Goal: Task Accomplishment & Management: Use online tool/utility

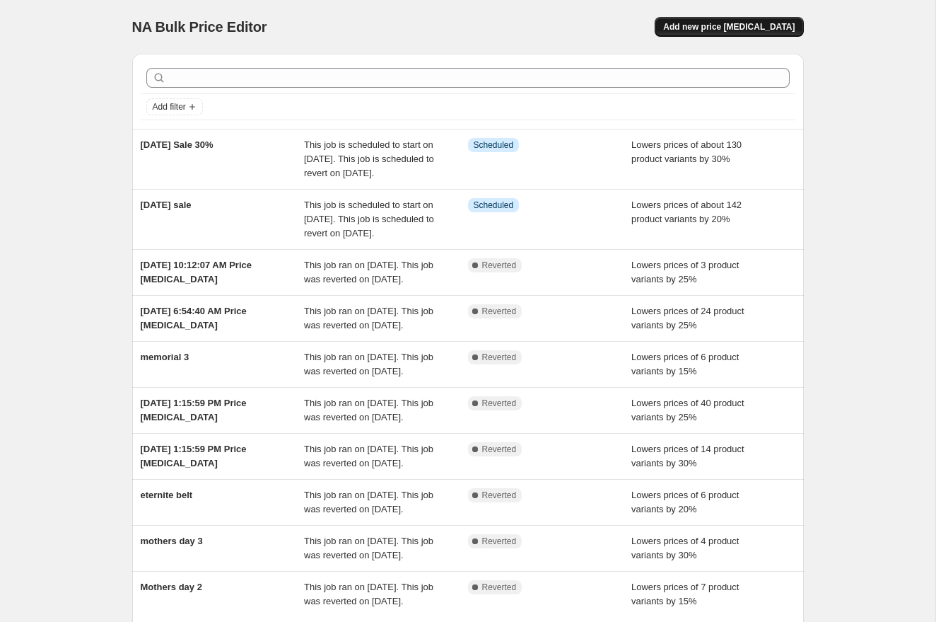
click at [747, 30] on span "Add new price [MEDICAL_DATA]" at bounding box center [729, 26] width 132 height 11
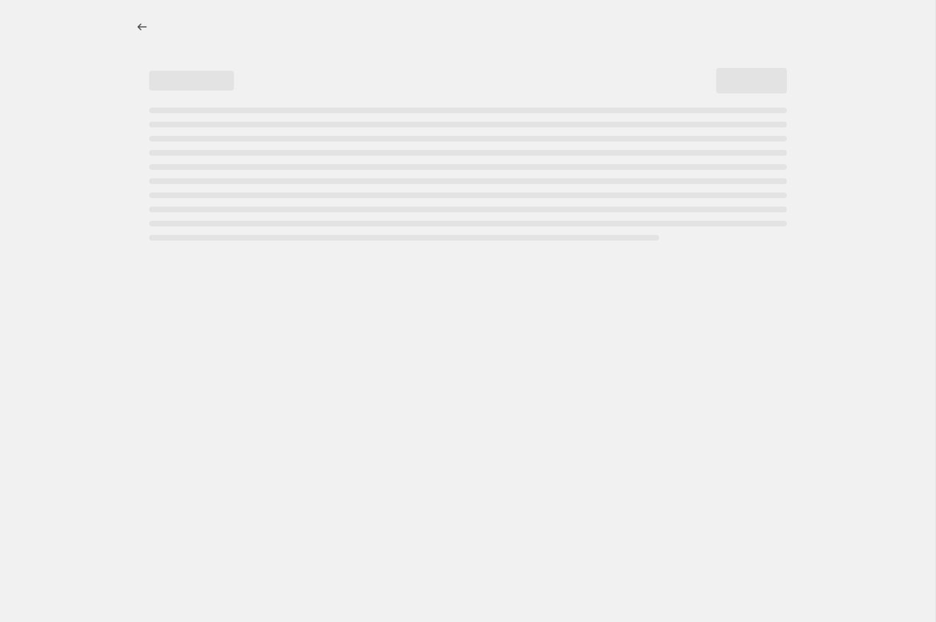
select select "percentage"
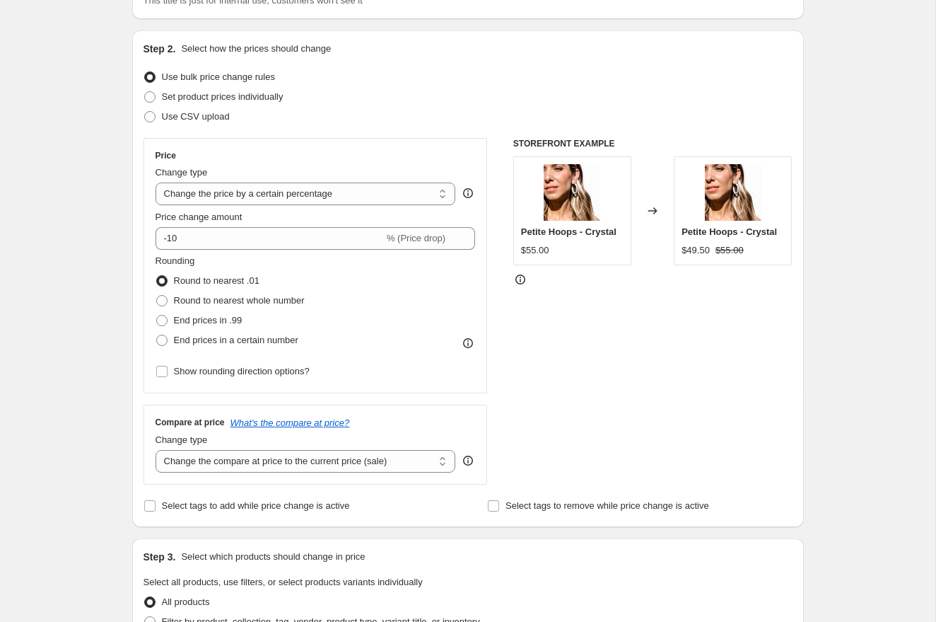
scroll to position [134, 0]
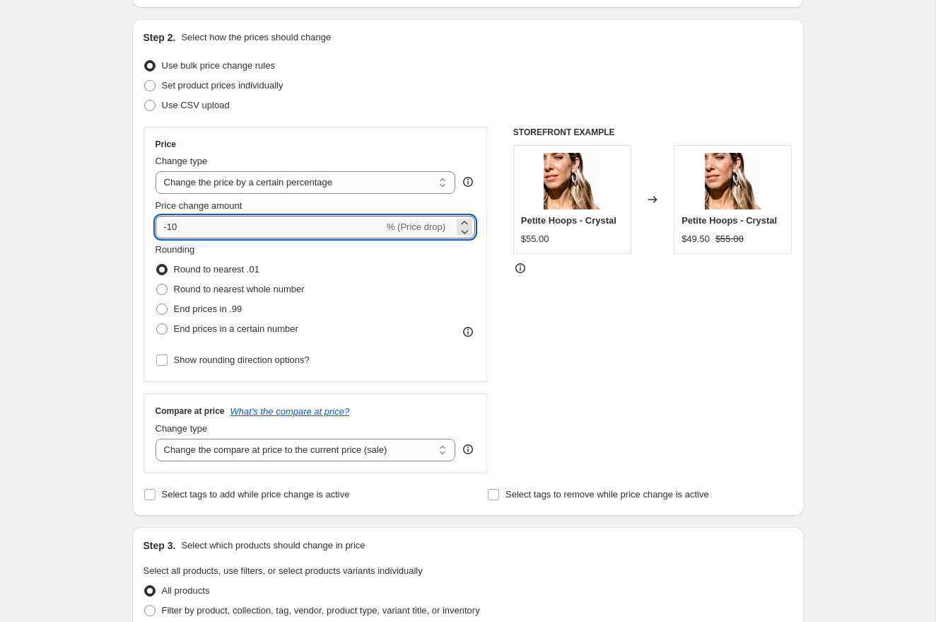
click at [252, 230] on input "-10" at bounding box center [270, 227] width 228 height 23
type input "-1"
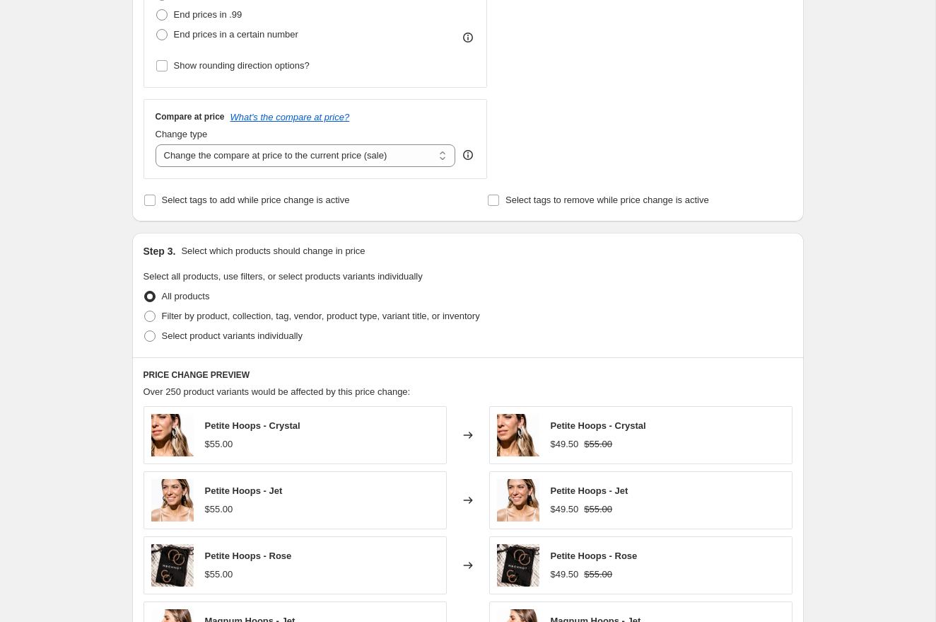
scroll to position [413, 0]
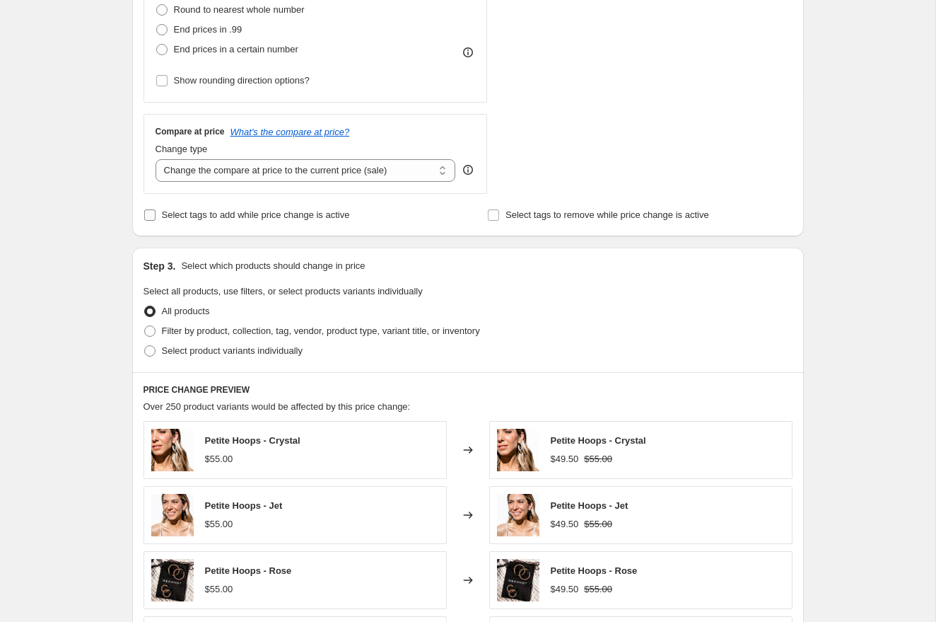
type input "-25"
click at [158, 214] on label "Select tags to add while price change is active" at bounding box center [247, 215] width 206 height 20
click at [156, 214] on input "Select tags to add while price change is active" at bounding box center [149, 214] width 11 height 11
checkbox input "true"
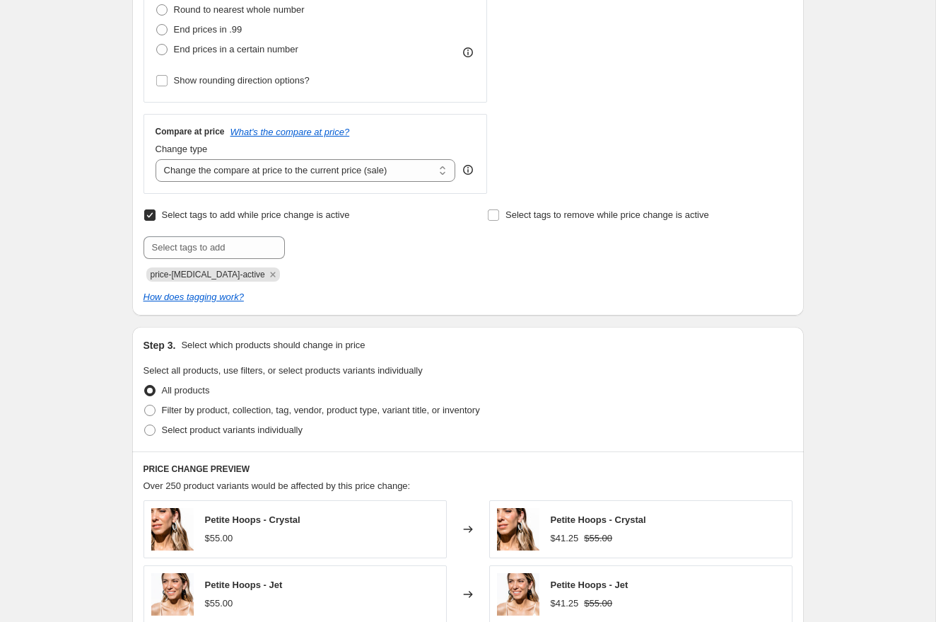
click at [141, 215] on div "Step 2. Select how the prices should change Use bulk price change rules Set pro…" at bounding box center [468, 28] width 672 height 576
click at [233, 247] on input "text" at bounding box center [214, 247] width 141 height 23
type input "SALE"
click at [475, 275] on div "Select tags to add while price change is active Submit SALE Add SALE price-[MED…" at bounding box center [468, 243] width 649 height 76
click at [322, 244] on span "SALE" at bounding box center [326, 246] width 23 height 10
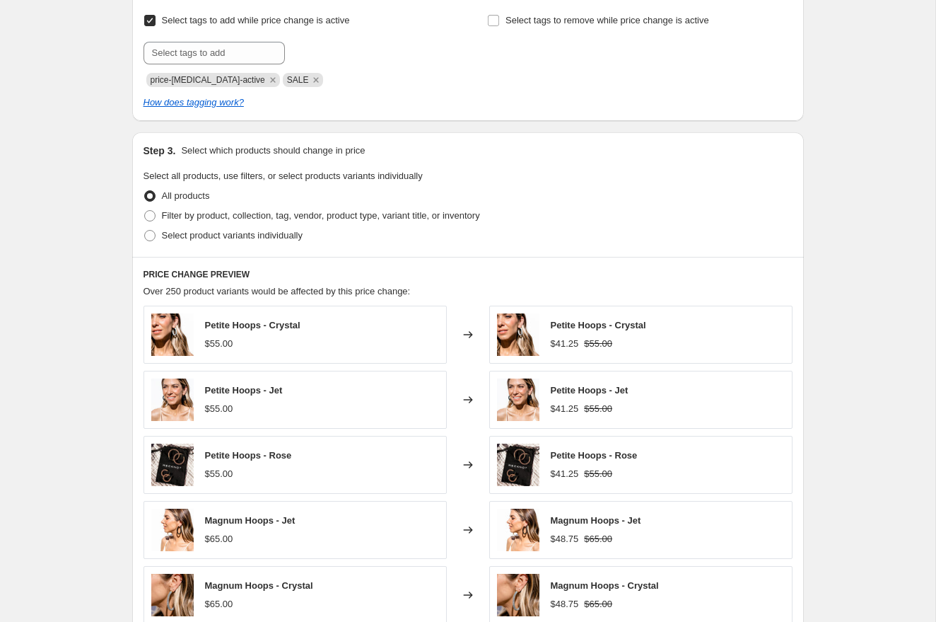
scroll to position [623, 0]
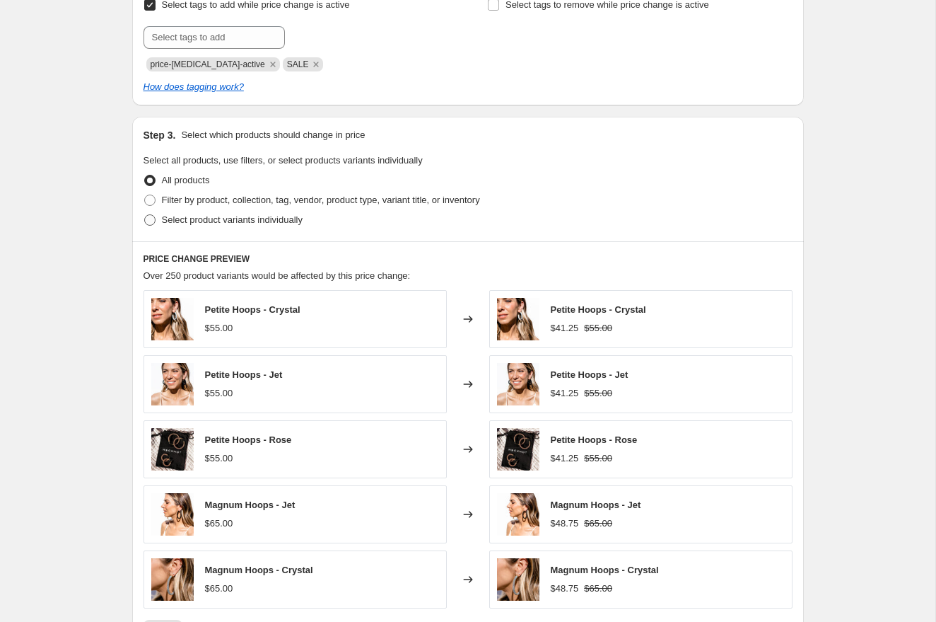
click at [163, 223] on span "Select product variants individually" at bounding box center [232, 219] width 141 height 11
click at [145, 215] on input "Select product variants individually" at bounding box center [144, 214] width 1 height 1
radio input "true"
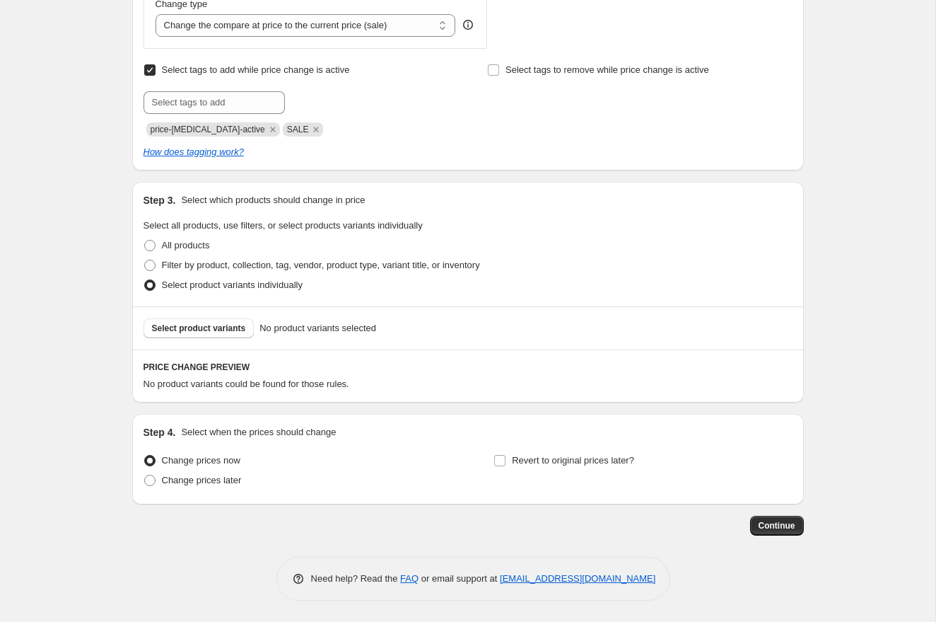
scroll to position [558, 0]
click at [204, 334] on button "Select product variants" at bounding box center [199, 328] width 111 height 20
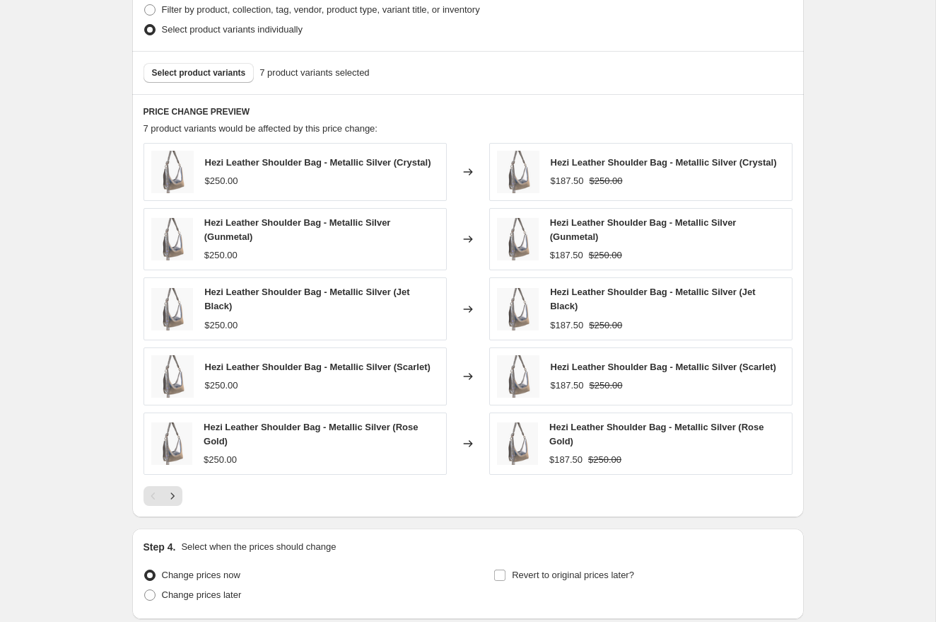
scroll to position [937, 0]
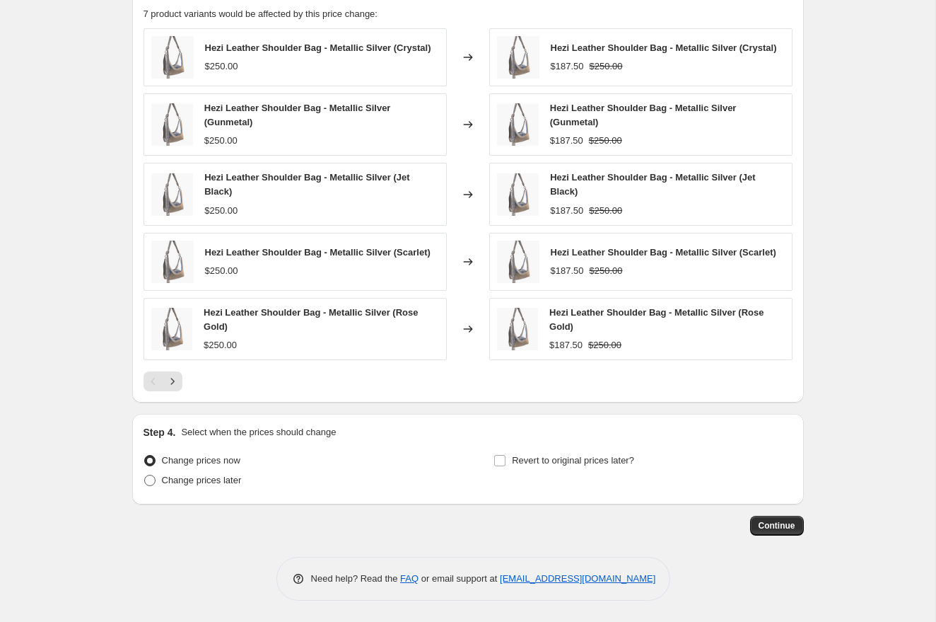
click at [150, 480] on span at bounding box center [149, 479] width 11 height 11
click at [145, 475] on input "Change prices later" at bounding box center [144, 474] width 1 height 1
radio input "true"
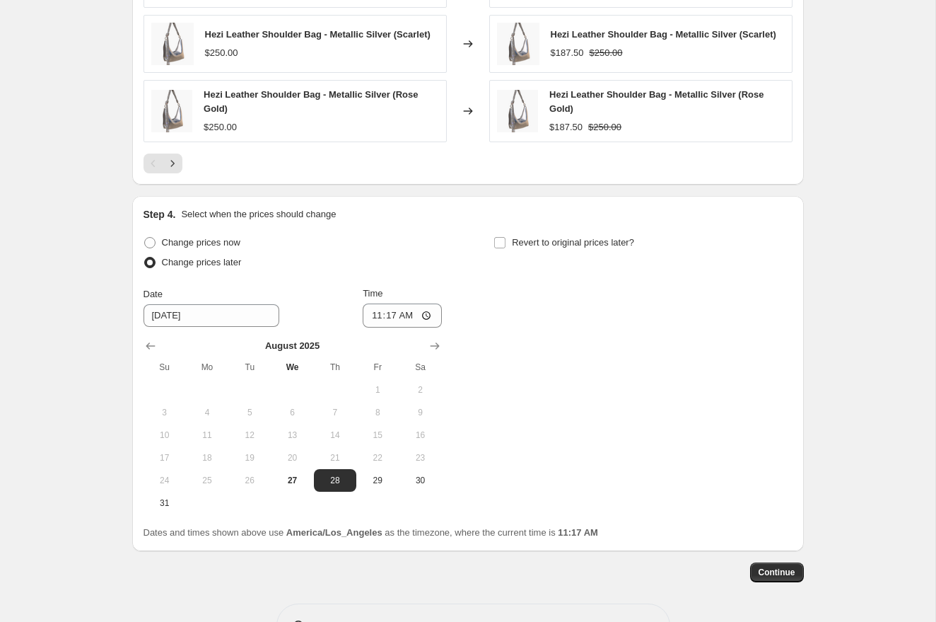
scroll to position [1154, 0]
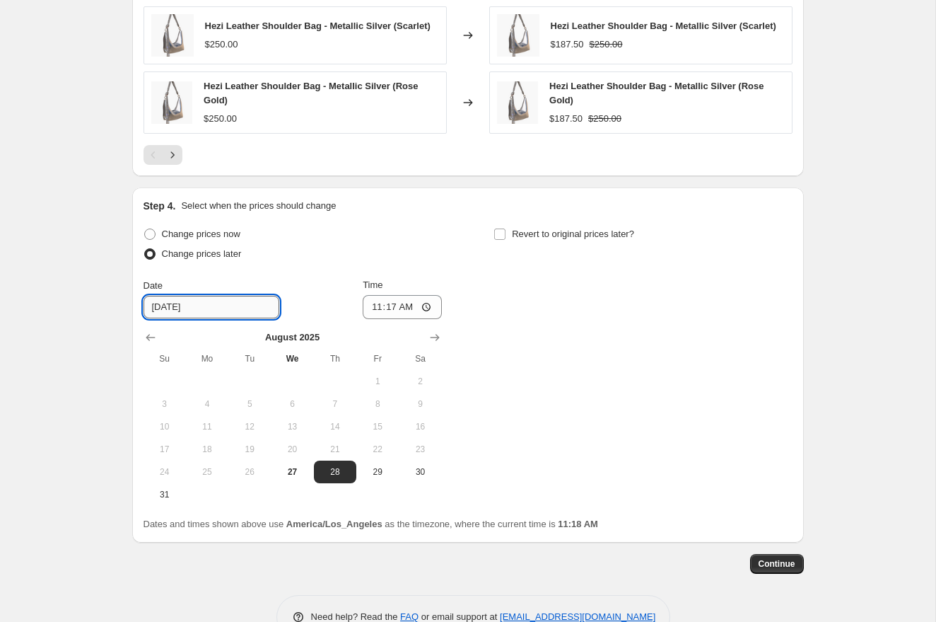
click at [198, 314] on input "[DATE]" at bounding box center [212, 307] width 136 height 23
click at [428, 477] on span "30" at bounding box center [419, 471] width 31 height 11
type input "[DATE]"
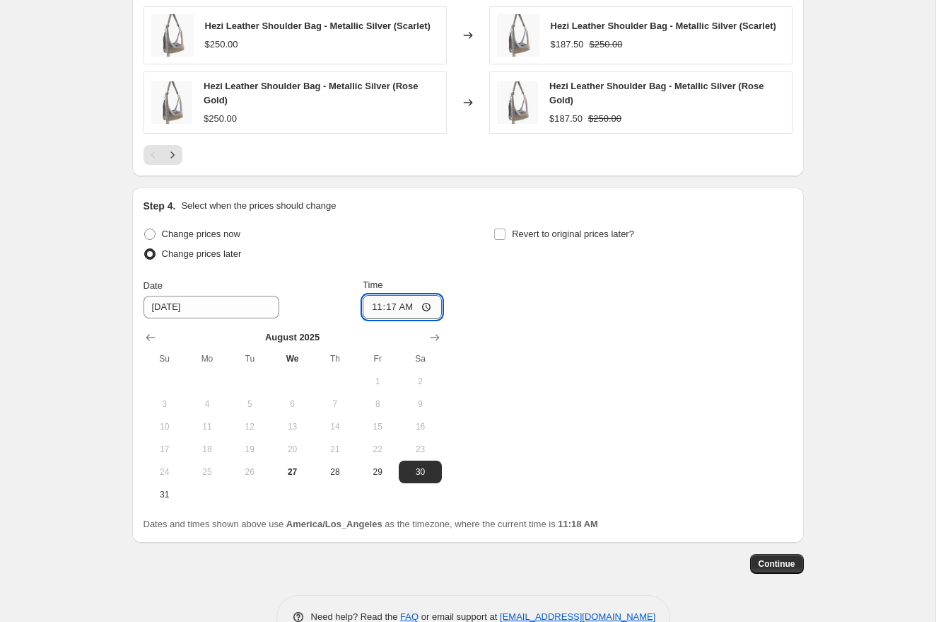
click at [395, 317] on input "11:17" at bounding box center [402, 307] width 79 height 24
click at [375, 319] on input "11:17" at bounding box center [402, 307] width 79 height 24
click at [375, 313] on input "10:00" at bounding box center [402, 307] width 79 height 24
click at [407, 315] on input "01:00" at bounding box center [402, 307] width 79 height 24
type input "13:00"
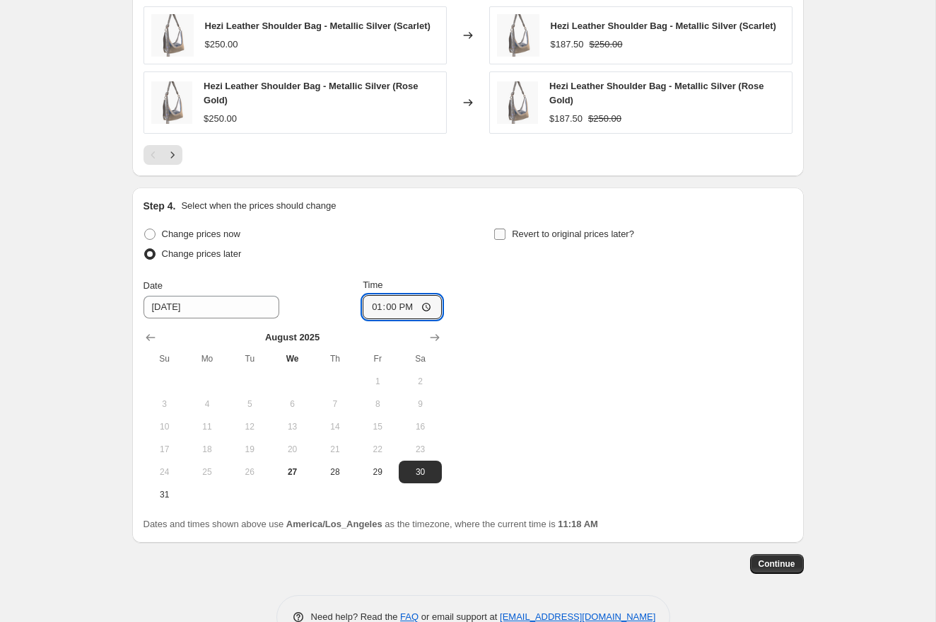
click at [503, 240] on input "Revert to original prices later?" at bounding box center [499, 233] width 11 height 11
checkbox input "true"
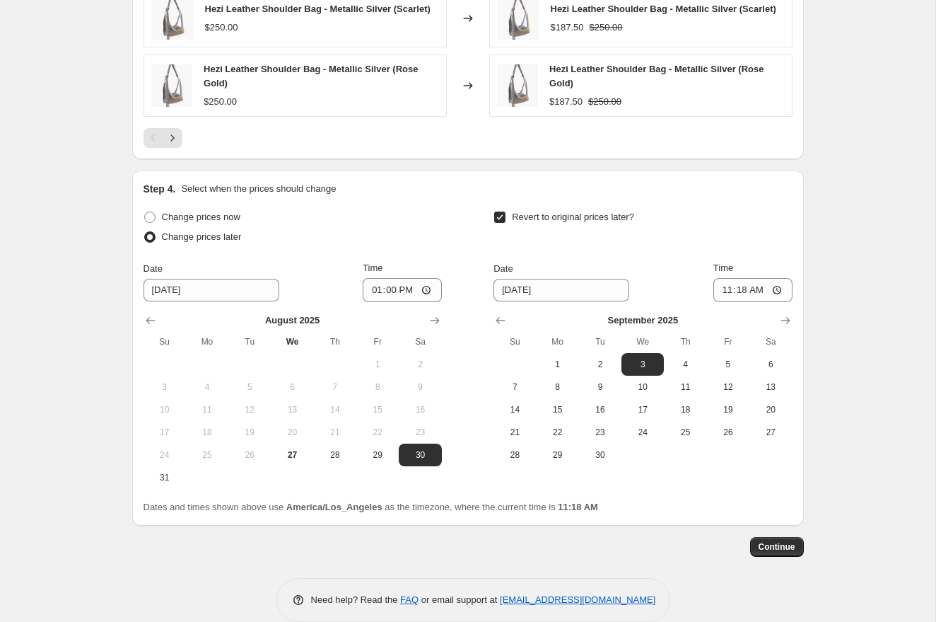
scroll to position [1167, 0]
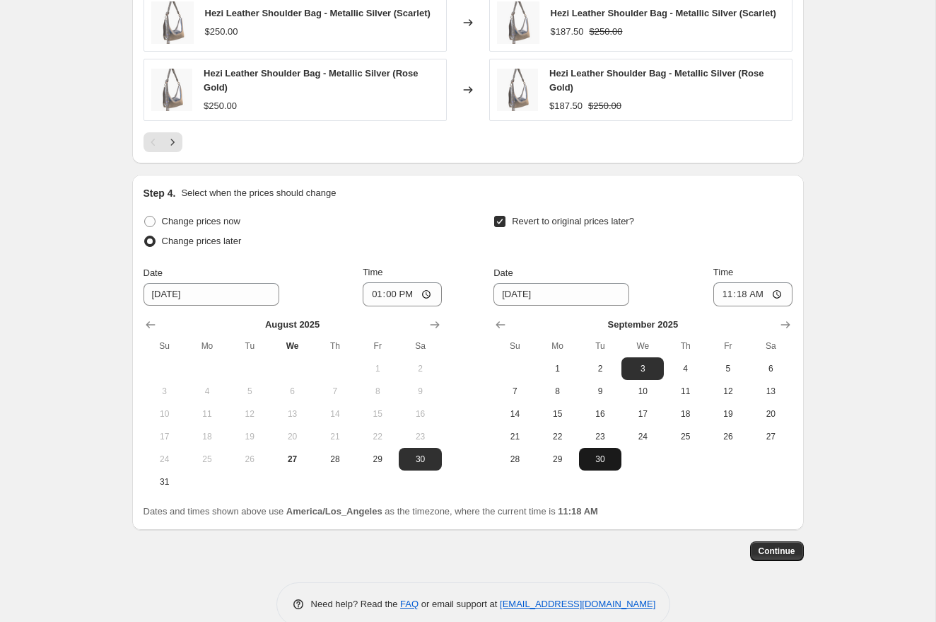
click at [591, 463] on span "30" at bounding box center [600, 458] width 31 height 11
type input "[DATE]"
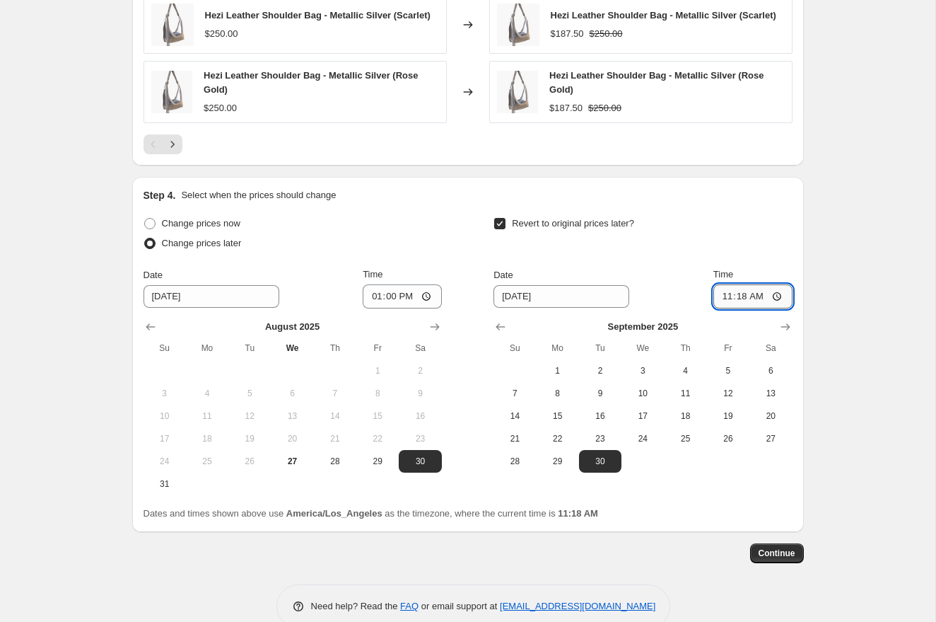
click at [733, 308] on input "11:18" at bounding box center [752, 296] width 79 height 24
click at [724, 303] on input "11:18" at bounding box center [752, 295] width 79 height 24
click at [752, 305] on input "05:00" at bounding box center [752, 295] width 79 height 24
type input "17:00"
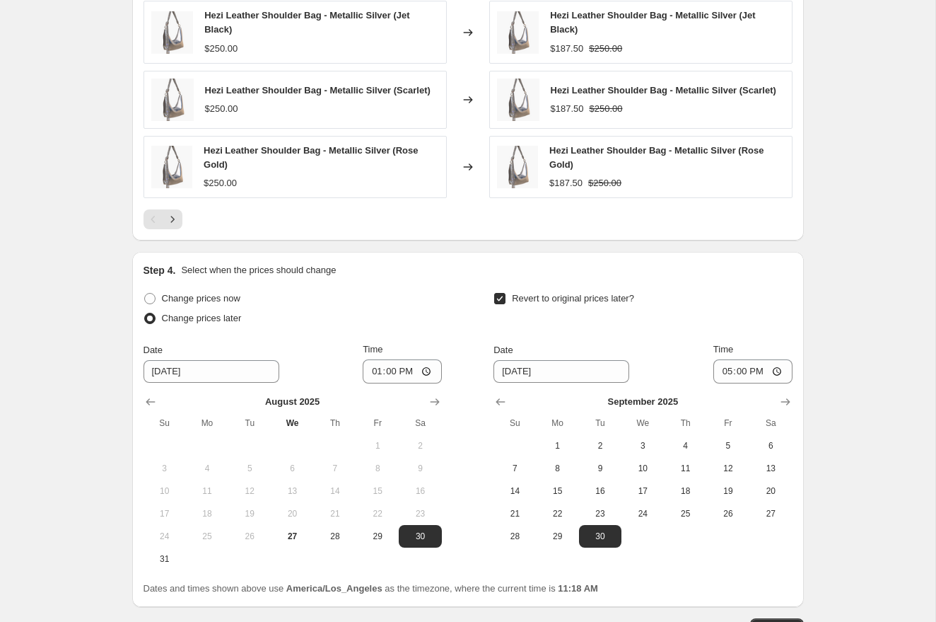
scroll to position [1201, 0]
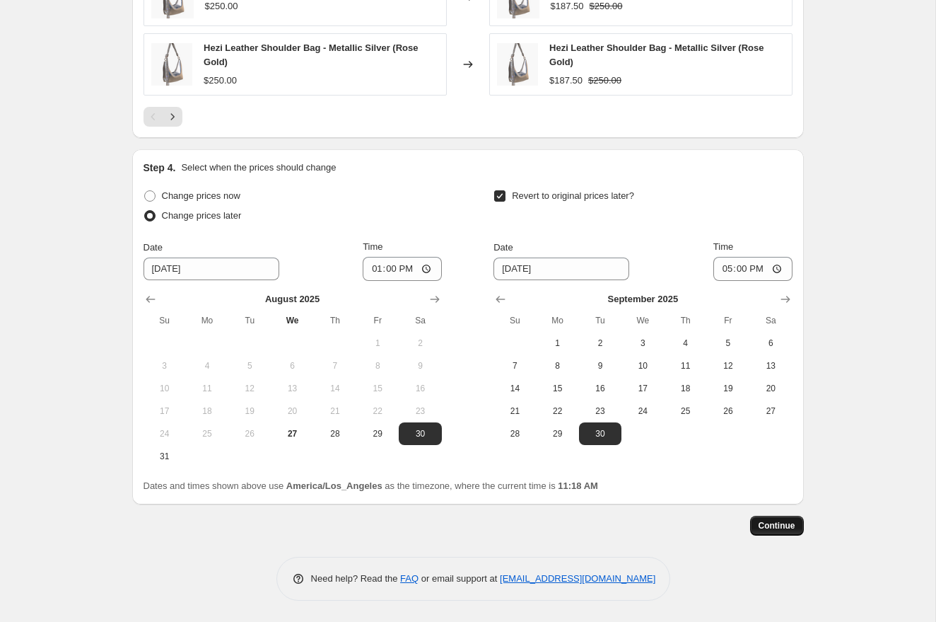
click at [788, 522] on span "Continue" at bounding box center [777, 525] width 37 height 11
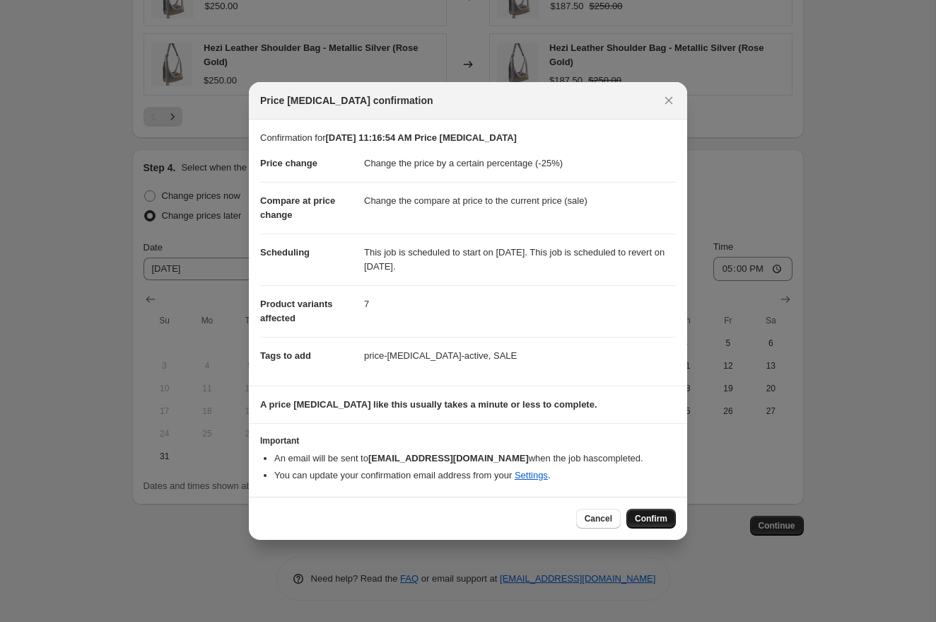
click at [653, 518] on span "Confirm" at bounding box center [651, 518] width 33 height 11
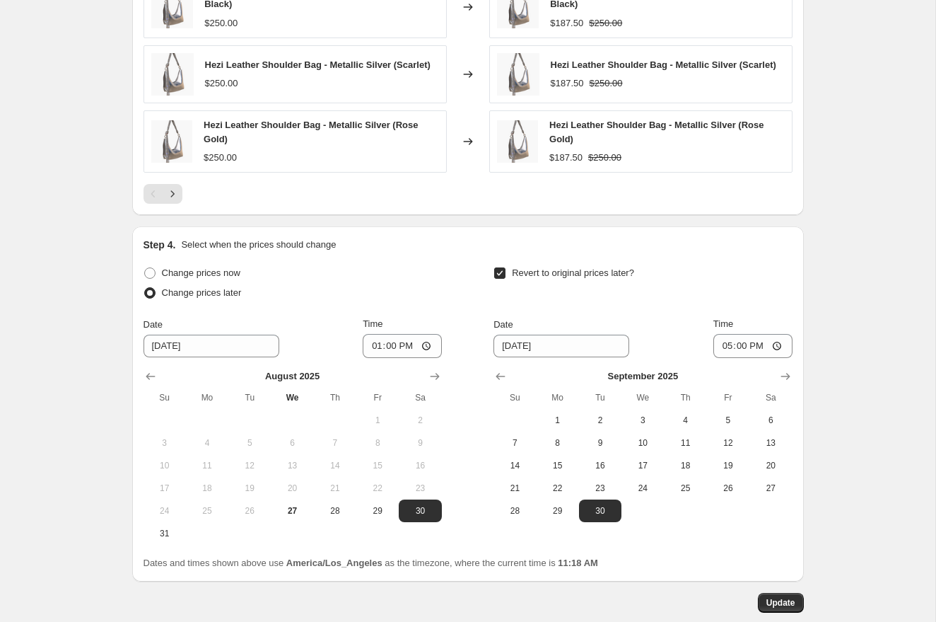
scroll to position [1288, 0]
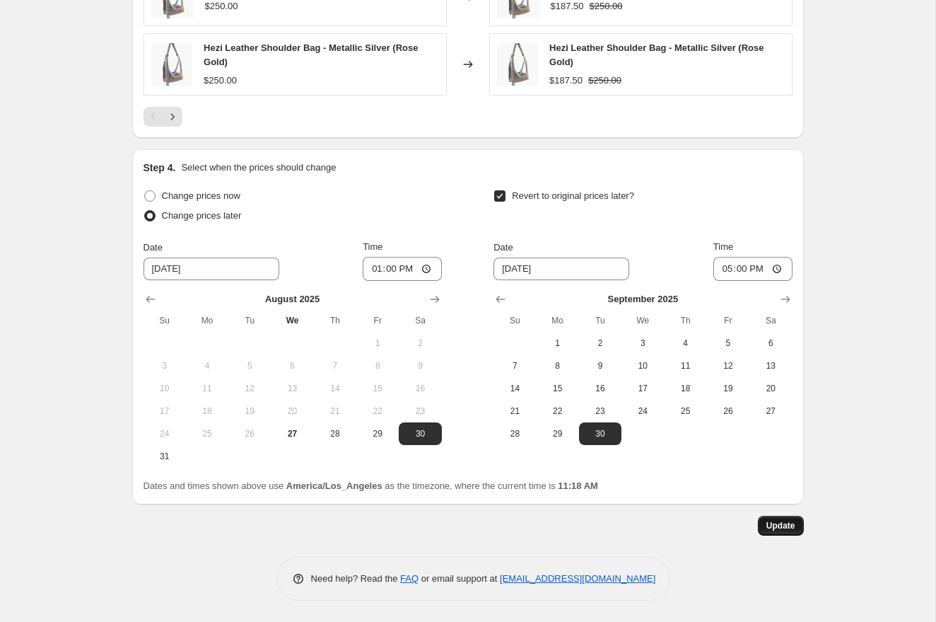
click at [783, 526] on span "Update" at bounding box center [780, 525] width 29 height 11
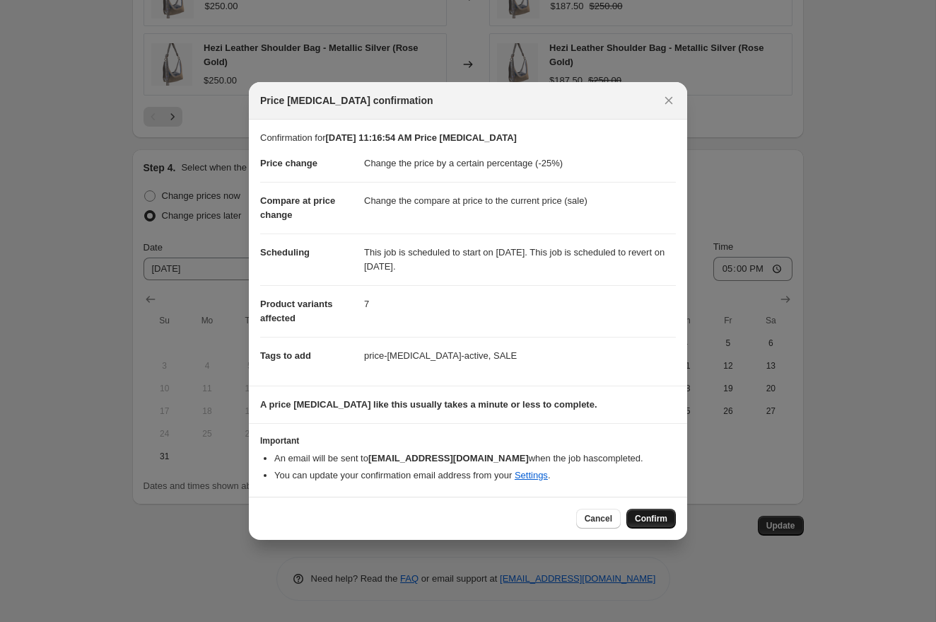
click at [645, 518] on span "Confirm" at bounding box center [651, 518] width 33 height 11
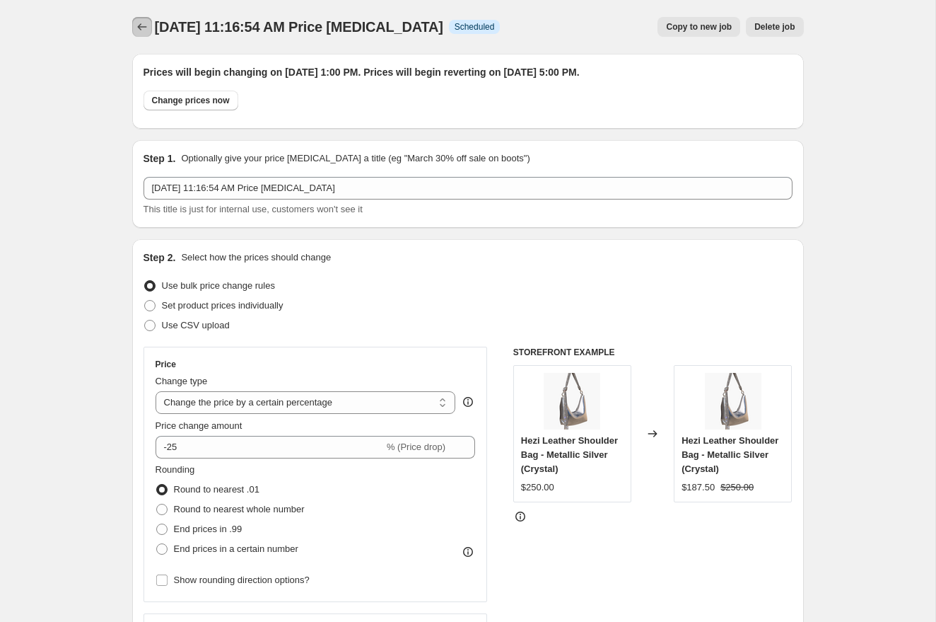
click at [140, 28] on icon "Price change jobs" at bounding box center [142, 27] width 14 height 14
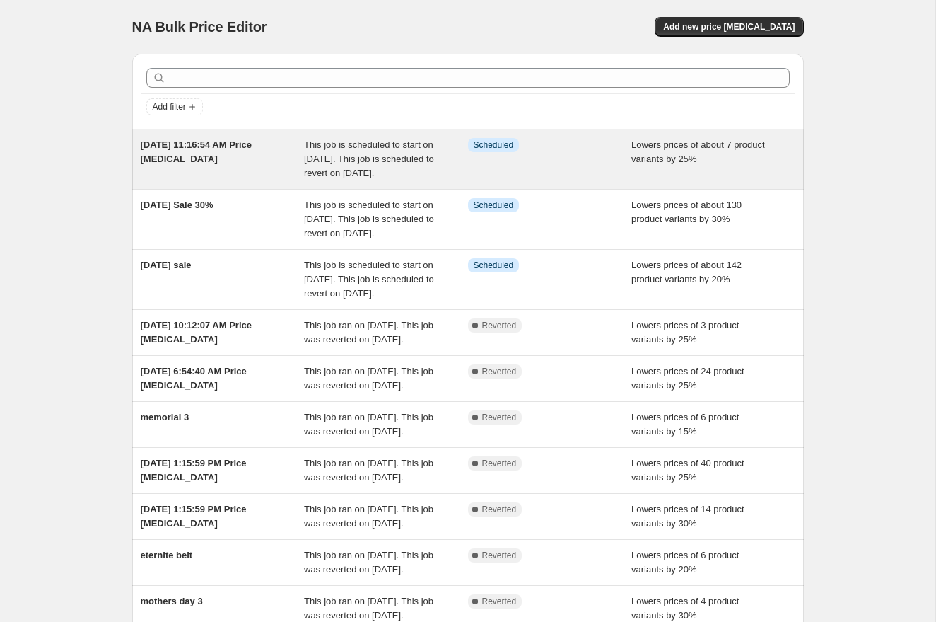
click at [210, 170] on div "[DATE] 11:16:54 AM Price [MEDICAL_DATA]" at bounding box center [223, 159] width 164 height 42
select select "percentage"
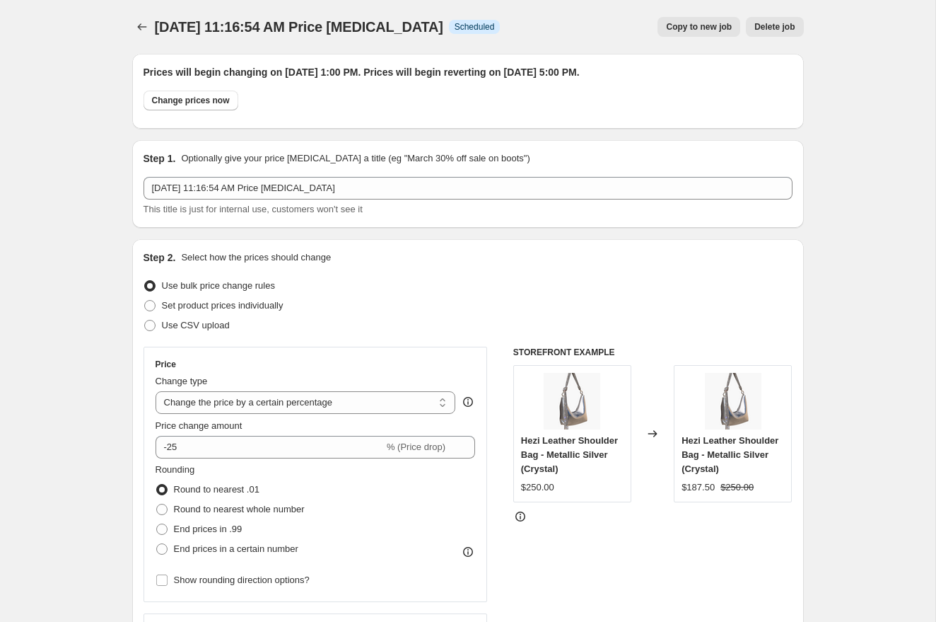
click at [393, 30] on span "[DATE] 11:16:54 AM Price [MEDICAL_DATA]" at bounding box center [299, 27] width 288 height 16
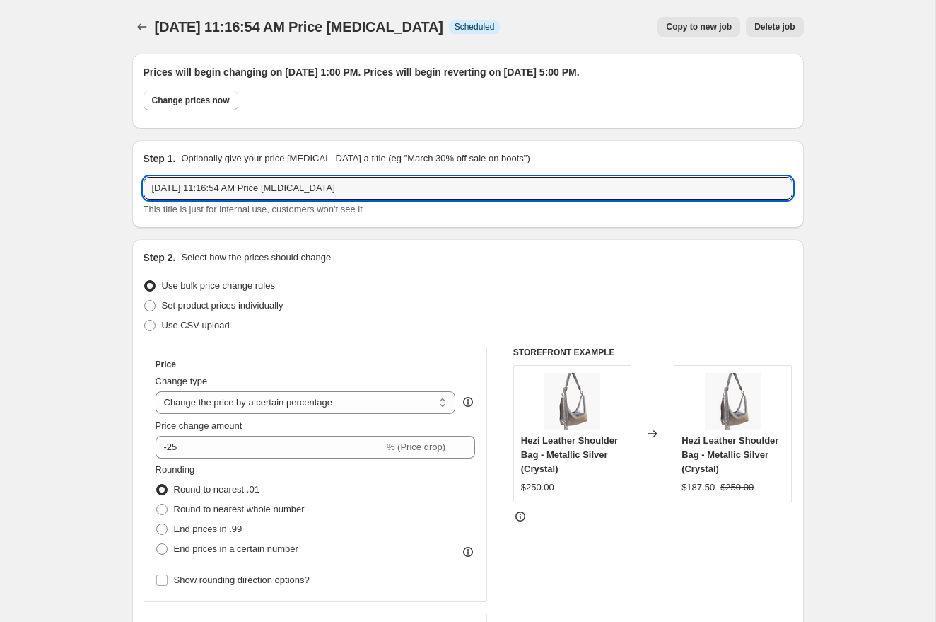
drag, startPoint x: 373, startPoint y: 191, endPoint x: 118, endPoint y: 191, distance: 255.3
type input "HEZI FLASH"
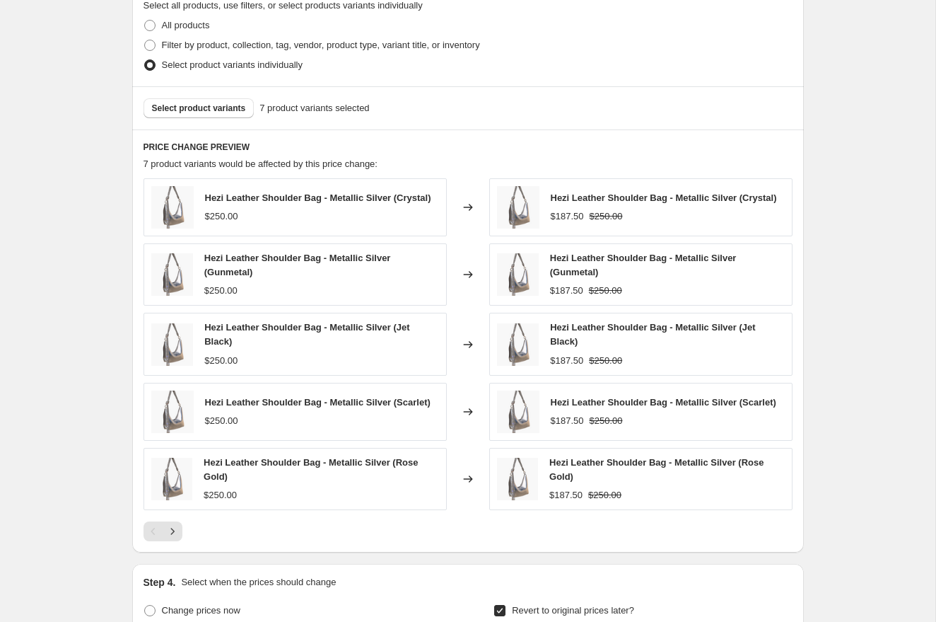
scroll to position [1288, 0]
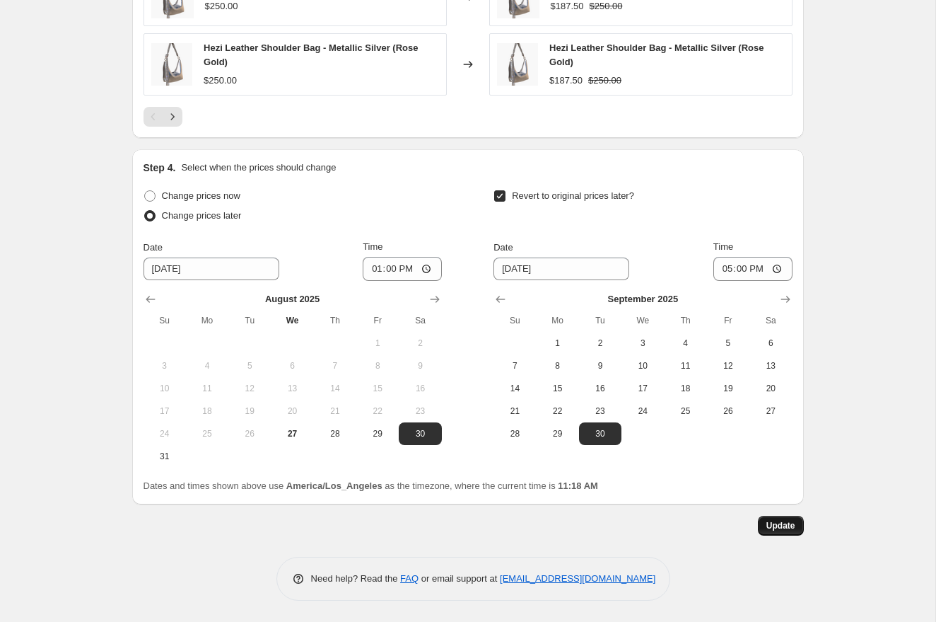
click at [788, 525] on span "Update" at bounding box center [780, 525] width 29 height 11
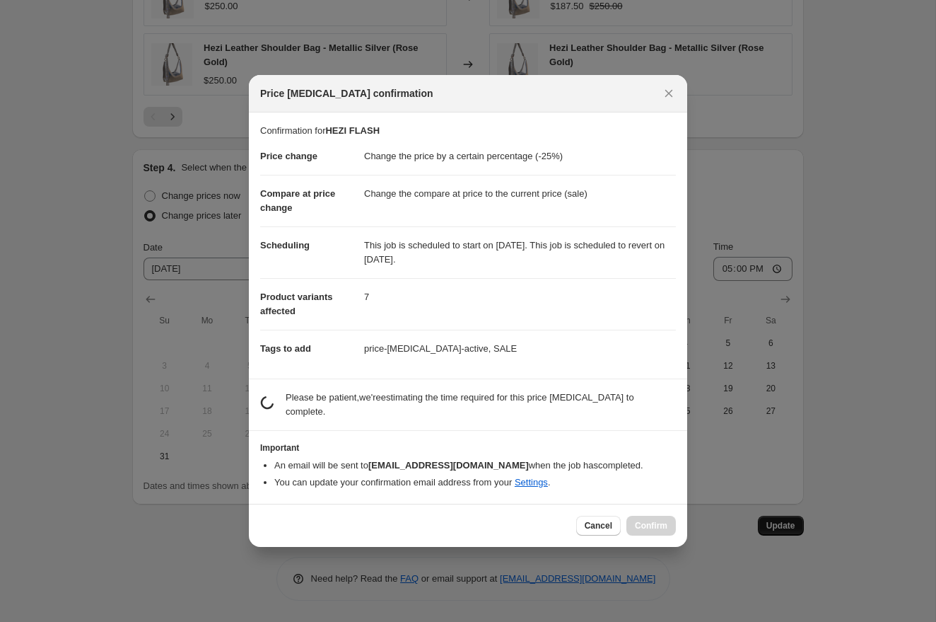
scroll to position [0, 0]
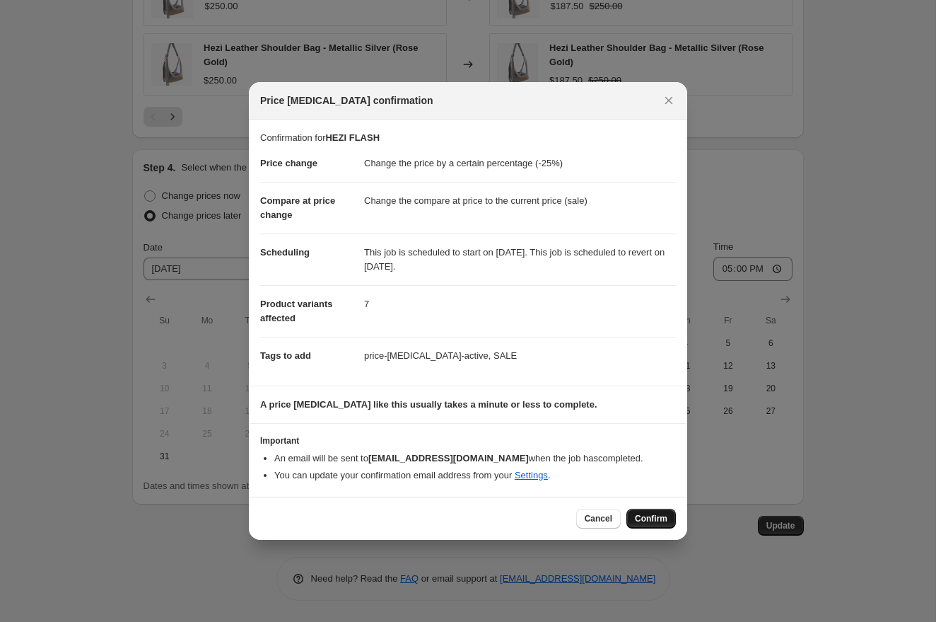
click at [656, 517] on span "Confirm" at bounding box center [651, 518] width 33 height 11
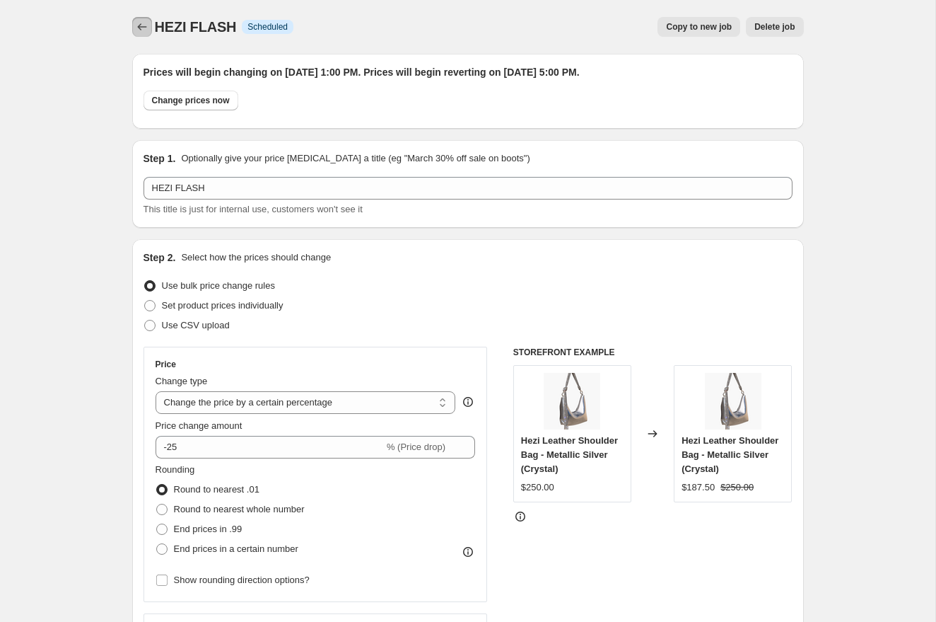
click at [133, 28] on button "Price change jobs" at bounding box center [142, 27] width 20 height 20
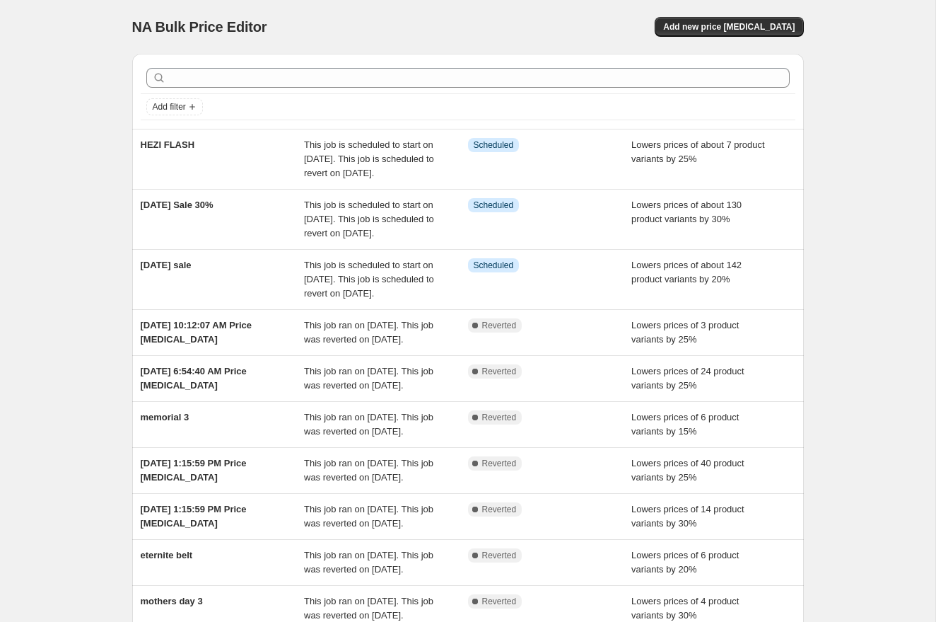
click at [760, 14] on div "NA Bulk Price Editor. This page is ready NA Bulk Price Editor Add new price [ME…" at bounding box center [468, 27] width 672 height 54
click at [759, 23] on span "Add new price [MEDICAL_DATA]" at bounding box center [729, 26] width 132 height 11
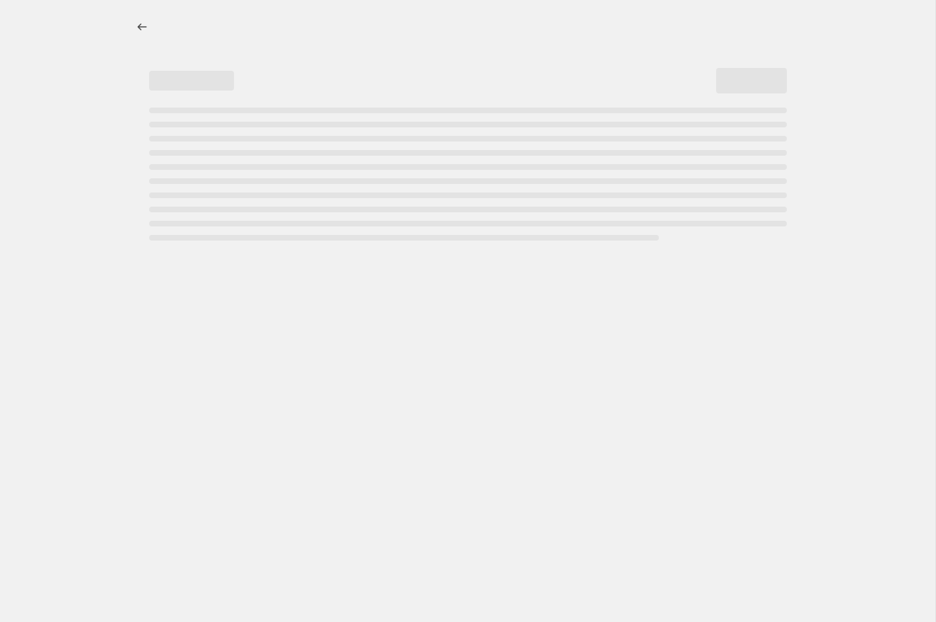
select select "percentage"
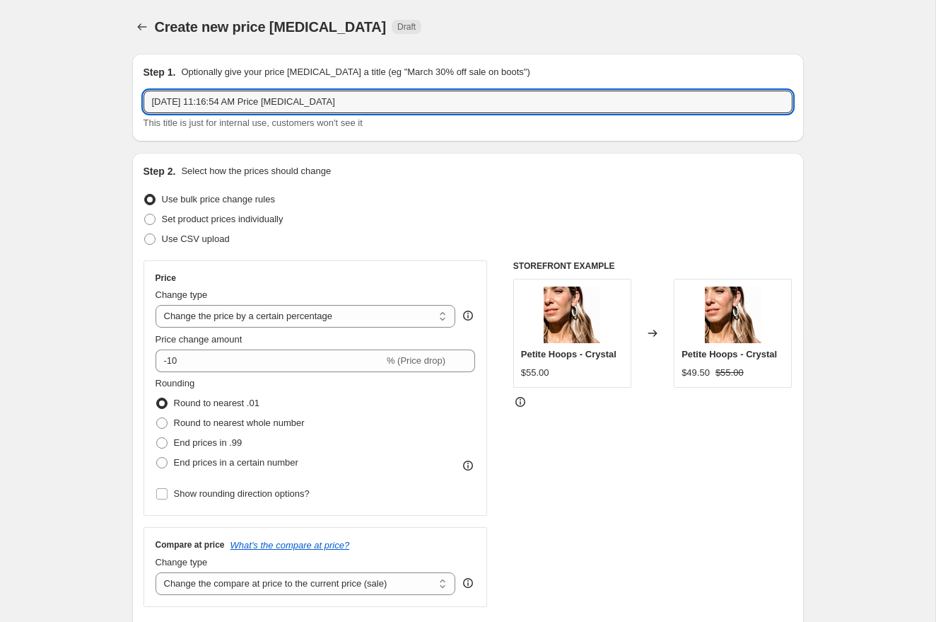
drag, startPoint x: 394, startPoint y: 104, endPoint x: 141, endPoint y: 88, distance: 252.9
click at [141, 88] on div "Step 1. Optionally give your price [MEDICAL_DATA] a title (eg "March 30% off sa…" at bounding box center [468, 98] width 672 height 88
type input "DENIM BAG FLASH"
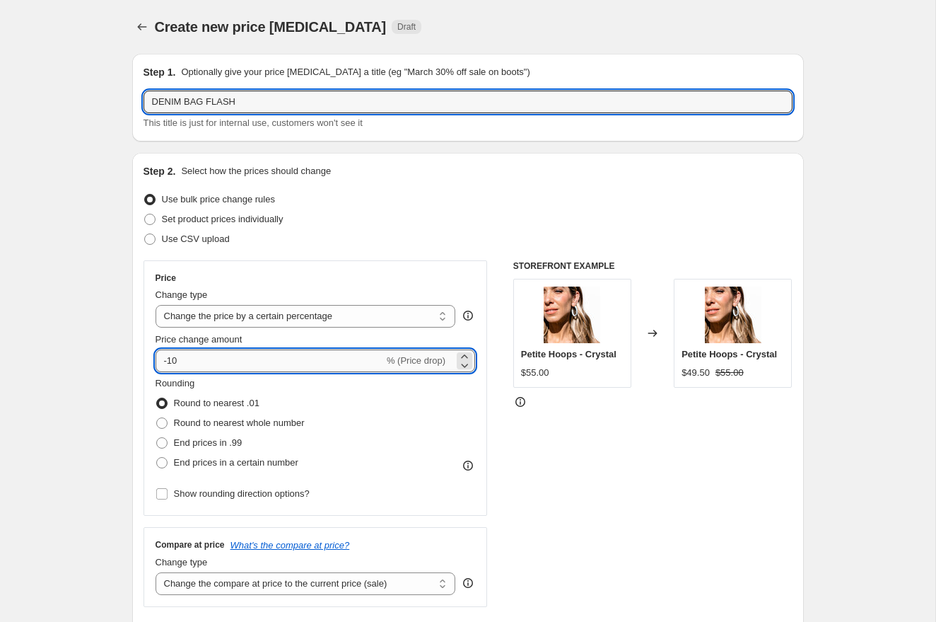
click at [187, 366] on input "-10" at bounding box center [270, 360] width 228 height 23
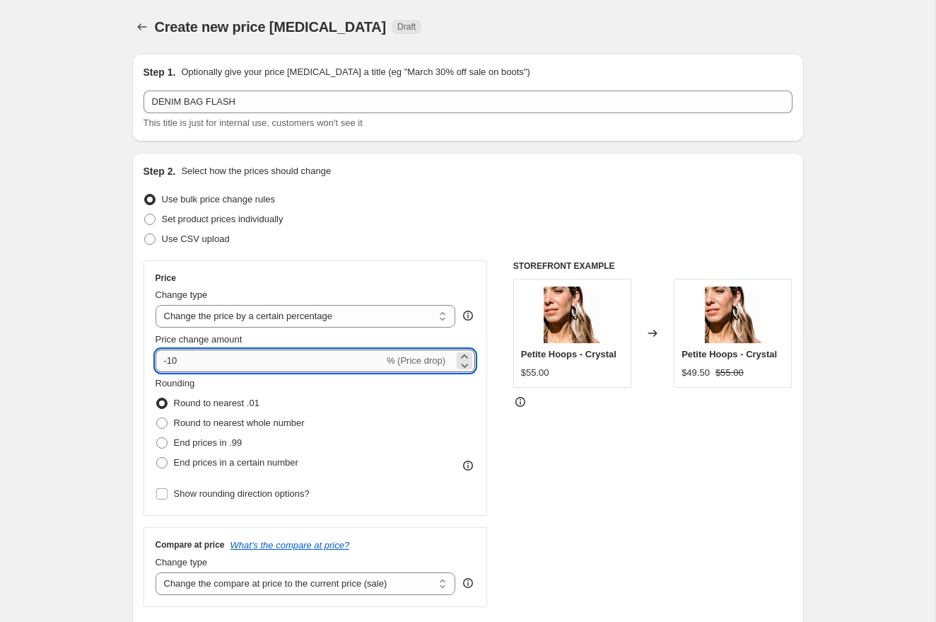
type input "-1"
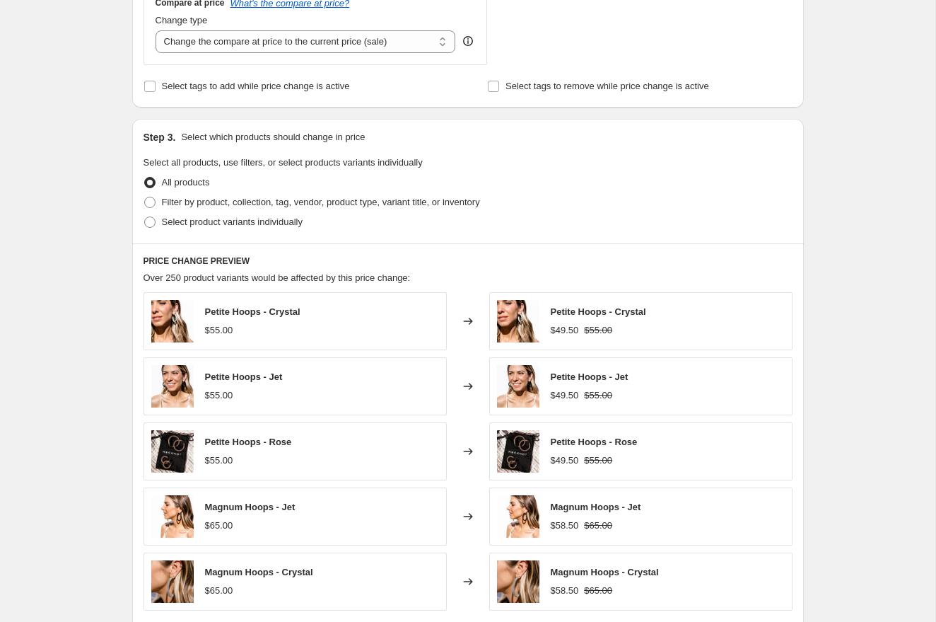
scroll to position [440, 0]
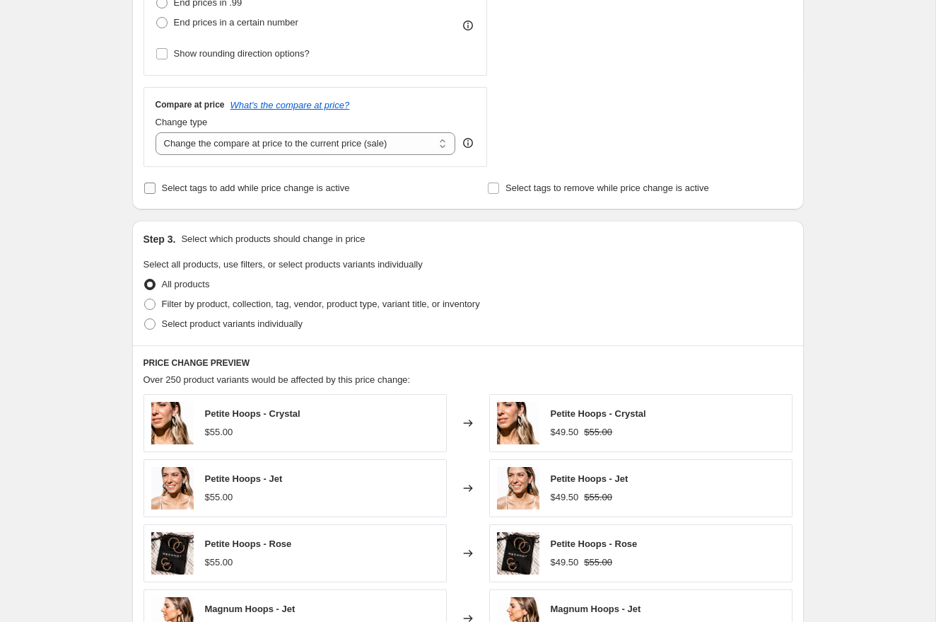
type input "-25"
click at [146, 188] on input "Select tags to add while price change is active" at bounding box center [149, 187] width 11 height 11
checkbox input "true"
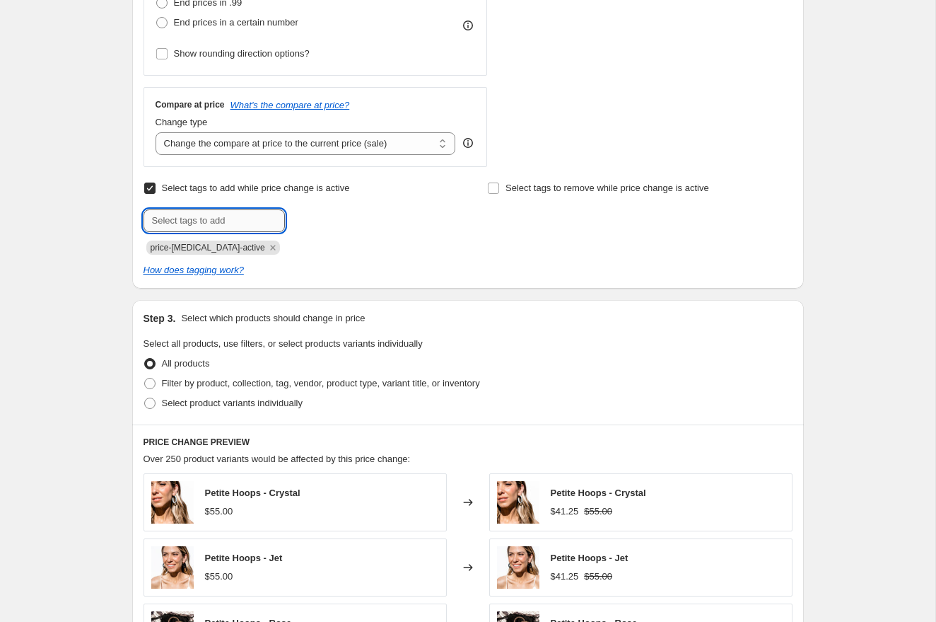
click at [194, 220] on input "text" at bounding box center [214, 220] width 141 height 23
type input "[PERSON_NAME]"
click at [328, 224] on button "Add [PERSON_NAME]" at bounding box center [341, 219] width 107 height 20
drag, startPoint x: 293, startPoint y: 245, endPoint x: 235, endPoint y: 218, distance: 63.3
click at [362, 245] on icon "Remove SAL" at bounding box center [364, 247] width 5 height 5
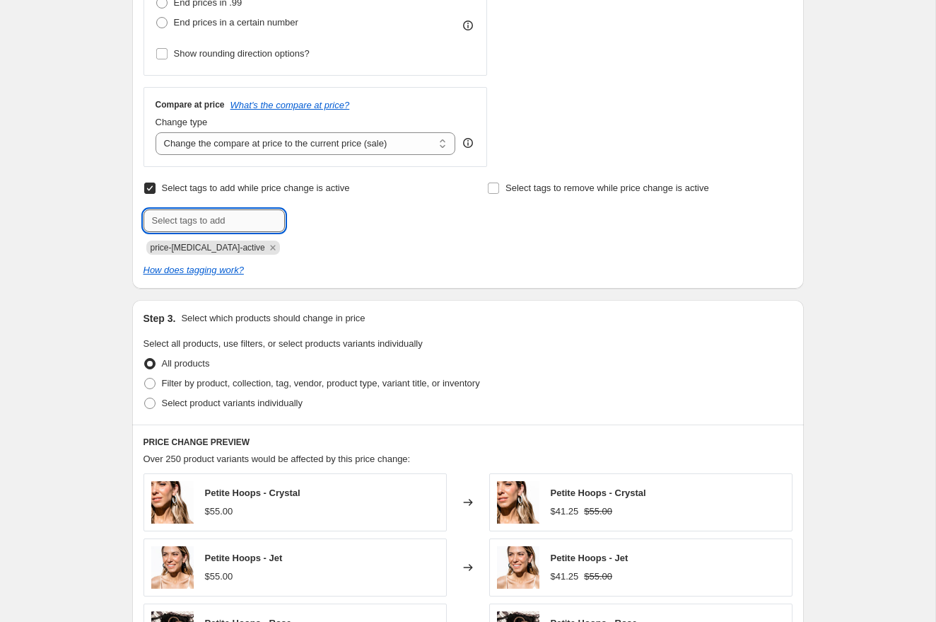
click at [231, 211] on input "text" at bounding box center [214, 220] width 141 height 23
type input "SALE"
click at [327, 219] on span "SALE" at bounding box center [326, 219] width 23 height 10
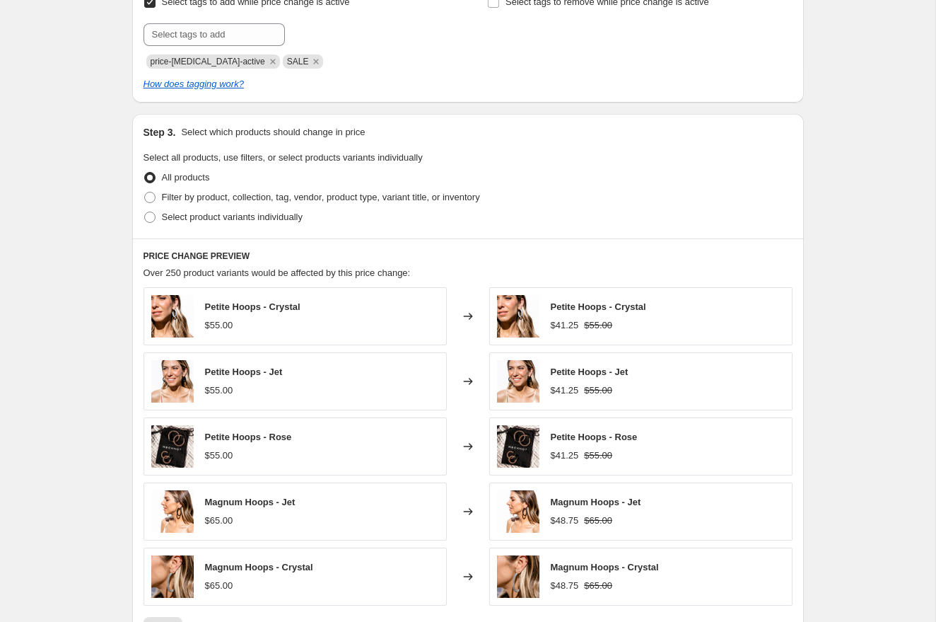
scroll to position [699, 0]
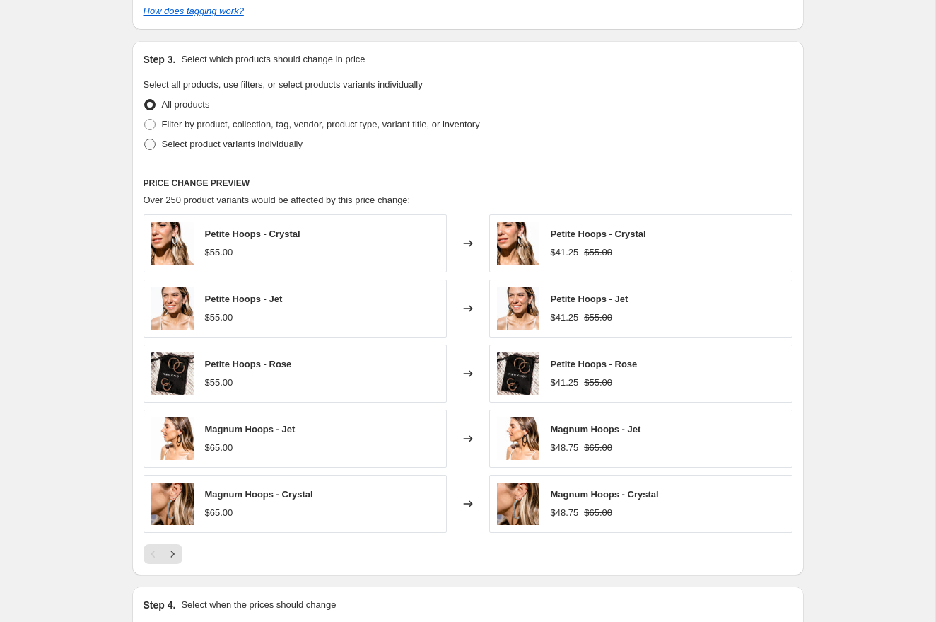
click at [192, 151] on label "Select product variants individually" at bounding box center [223, 144] width 159 height 20
click at [145, 139] on input "Select product variants individually" at bounding box center [144, 139] width 1 height 1
radio input "true"
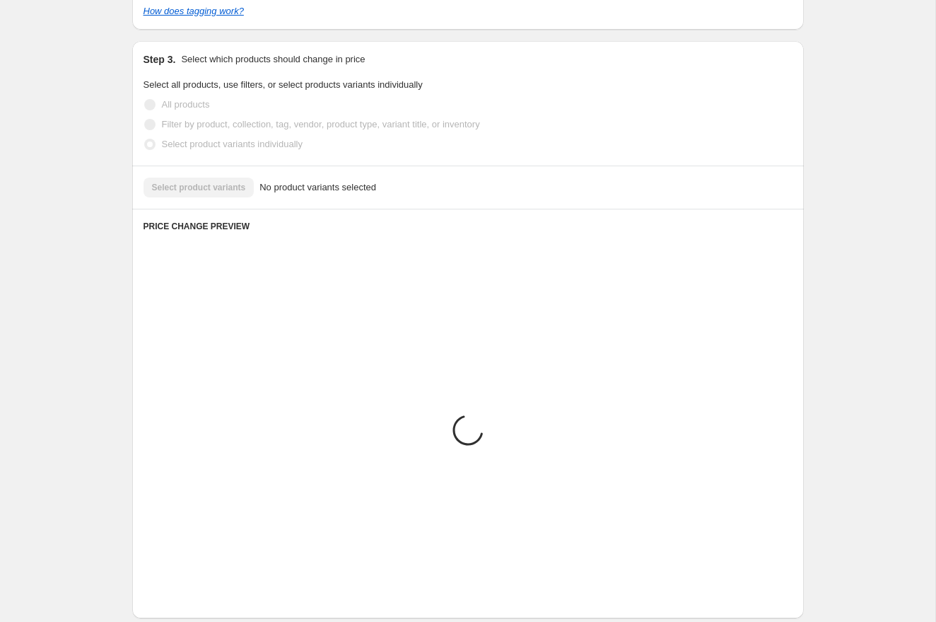
scroll to position [558, 0]
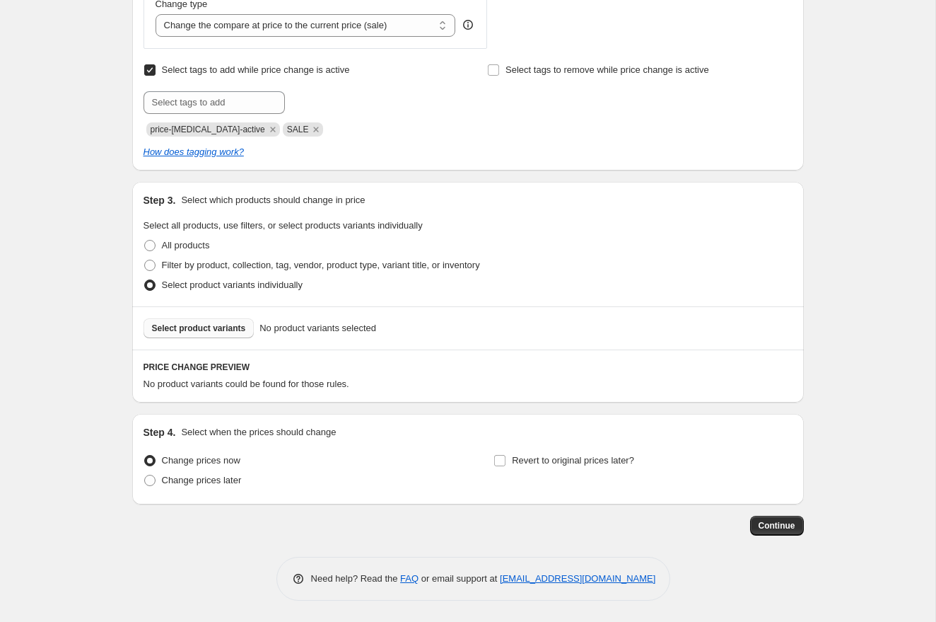
click at [184, 334] on button "Select product variants" at bounding box center [199, 328] width 111 height 20
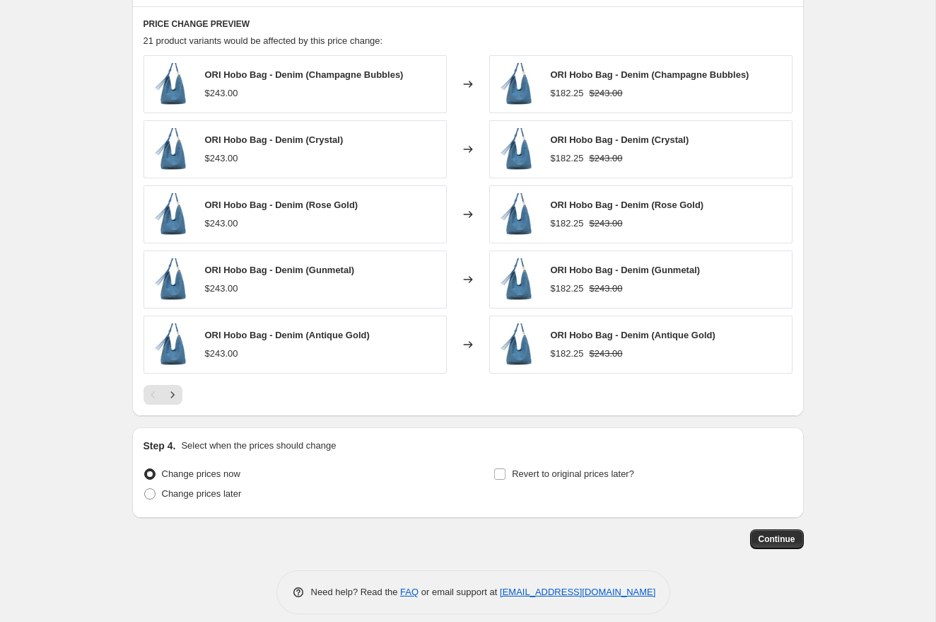
scroll to position [914, 0]
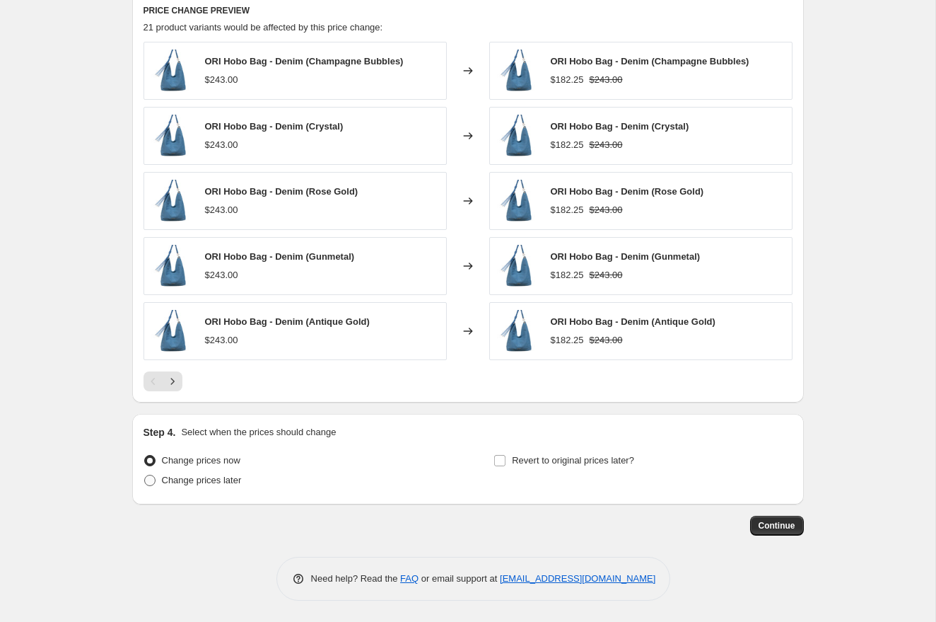
click at [149, 480] on span at bounding box center [149, 479] width 11 height 11
click at [145, 475] on input "Change prices later" at bounding box center [144, 474] width 1 height 1
radio input "true"
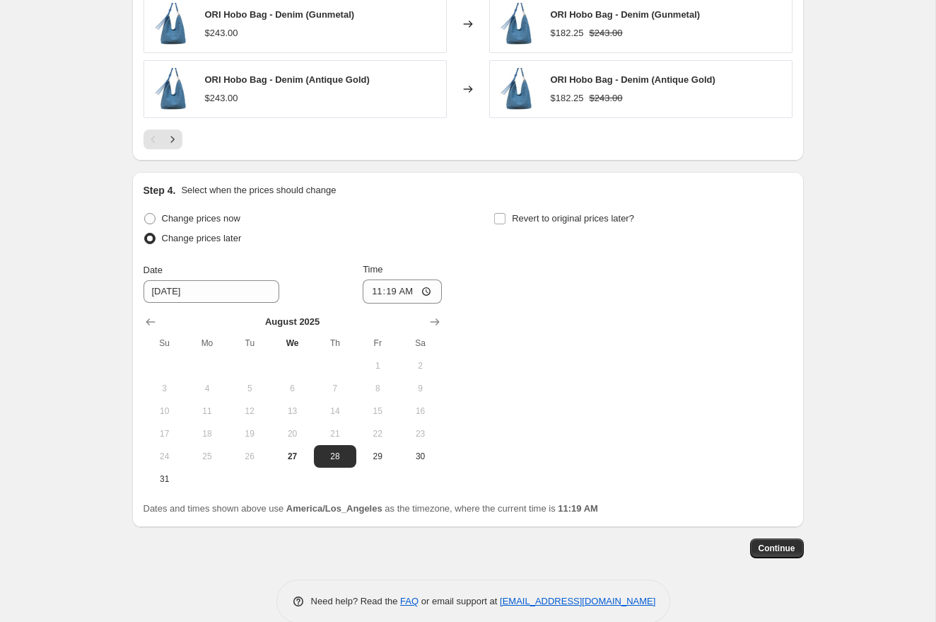
scroll to position [1179, 0]
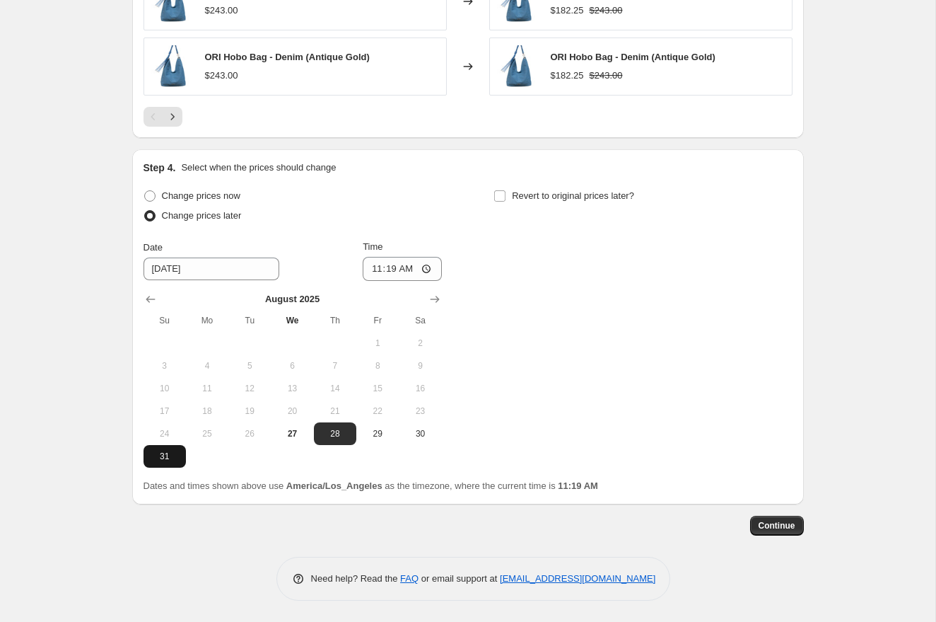
click at [173, 457] on span "31" at bounding box center [164, 455] width 31 height 11
type input "[DATE]"
click at [374, 265] on input "11:19" at bounding box center [402, 269] width 79 height 24
click at [392, 268] on input "01:19" at bounding box center [402, 269] width 79 height 24
click at [409, 266] on input "01:00" at bounding box center [402, 269] width 79 height 24
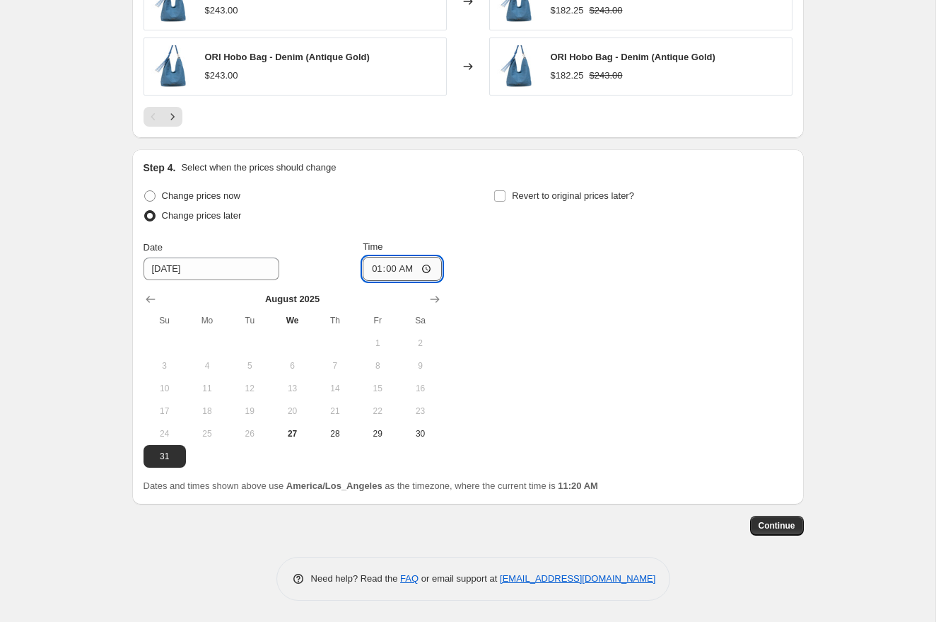
type input "13:00"
click at [503, 192] on input "Revert to original prices later?" at bounding box center [499, 195] width 11 height 11
checkbox input "true"
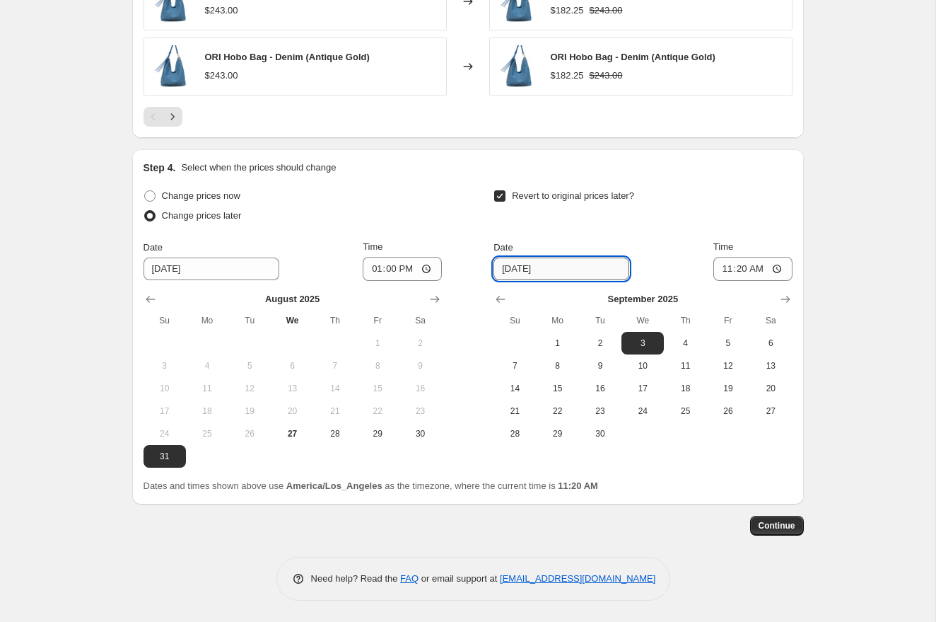
click at [560, 267] on input "[DATE]" at bounding box center [562, 268] width 136 height 23
click at [508, 269] on input "[DATE]" at bounding box center [562, 268] width 136 height 23
click at [498, 298] on icon "Show previous month, August 2025" at bounding box center [500, 299] width 9 height 7
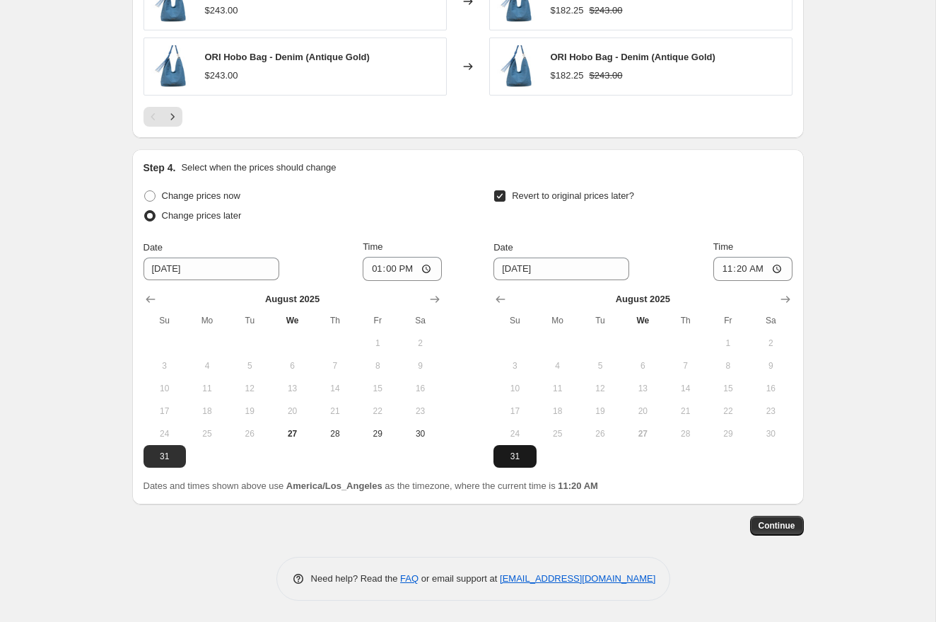
click at [517, 457] on span "31" at bounding box center [514, 455] width 31 height 11
type input "[DATE]"
click at [716, 266] on input "11:20" at bounding box center [752, 269] width 79 height 24
click at [754, 268] on input "05:00" at bounding box center [752, 269] width 79 height 24
type input "17:00"
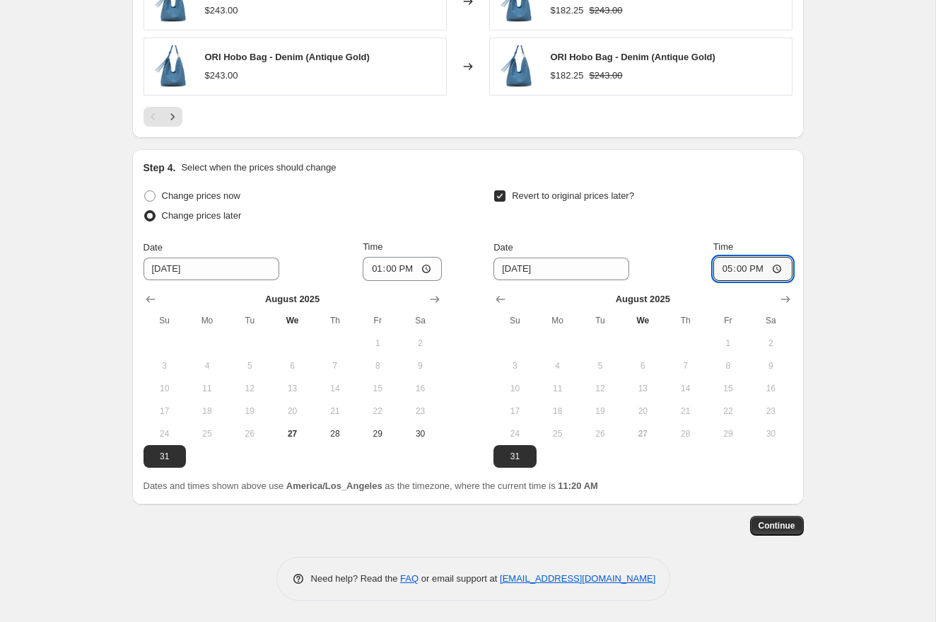
click at [781, 520] on span "Continue" at bounding box center [777, 525] width 37 height 11
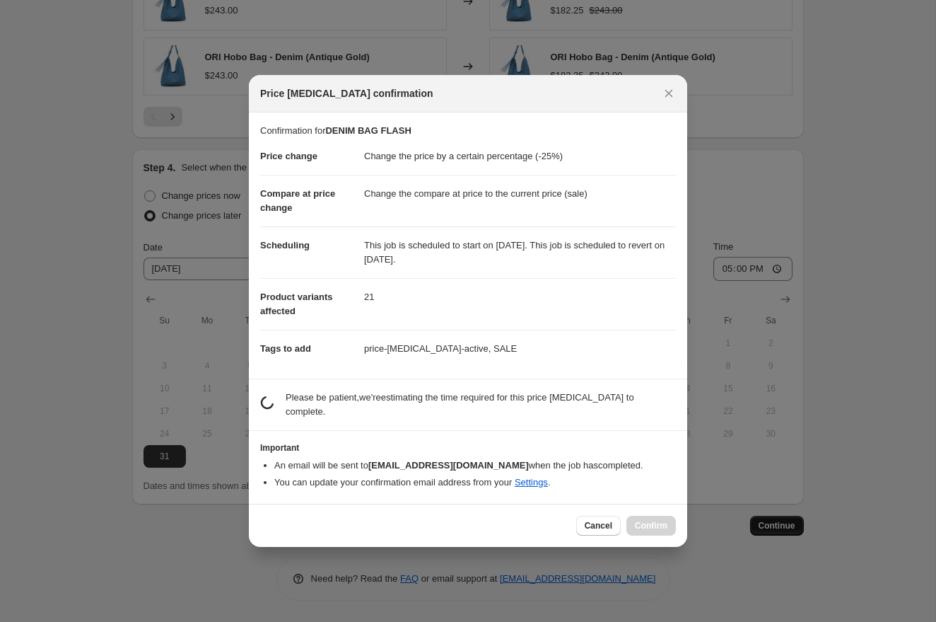
scroll to position [0, 0]
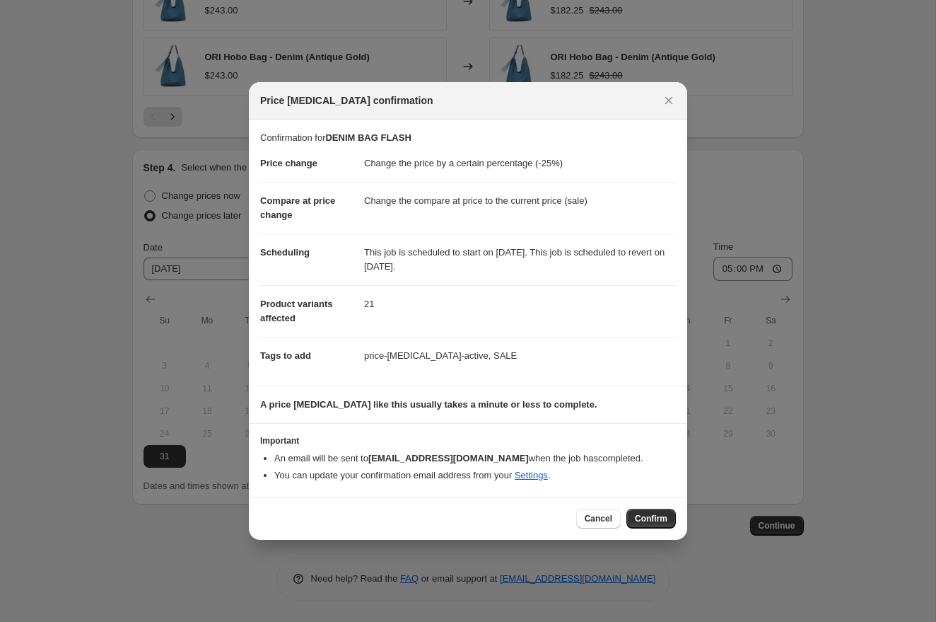
click at [662, 503] on div "Cancel Confirm" at bounding box center [468, 517] width 438 height 43
click at [663, 514] on span "Confirm" at bounding box center [651, 518] width 33 height 11
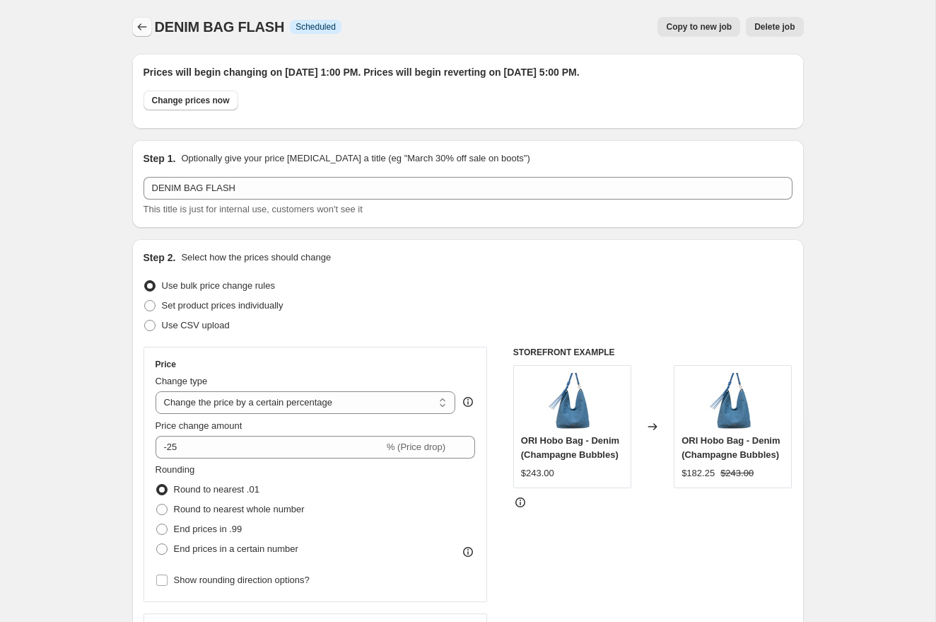
click at [144, 30] on icon "Price change jobs" at bounding box center [142, 27] width 14 height 14
